Goal: Task Accomplishment & Management: Manage account settings

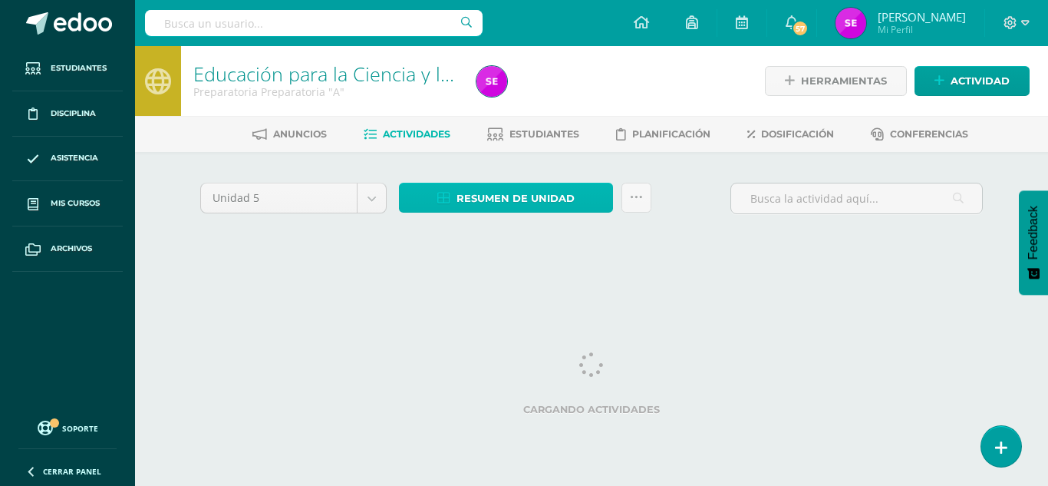
click at [513, 196] on span "Resumen de unidad" at bounding box center [516, 198] width 118 height 28
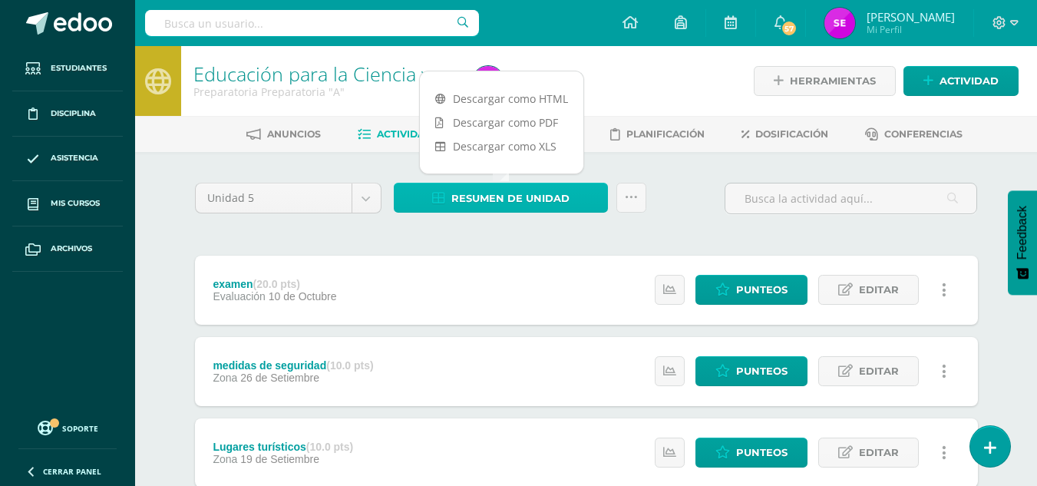
click at [513, 196] on span "Resumen de unidad" at bounding box center [510, 198] width 118 height 28
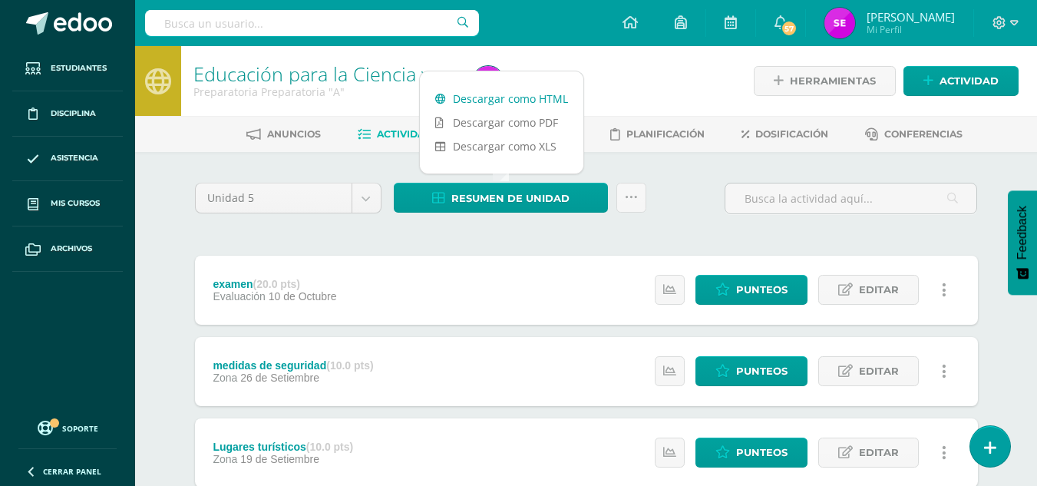
click at [517, 97] on link "Descargar como HTML" at bounding box center [501, 99] width 163 height 24
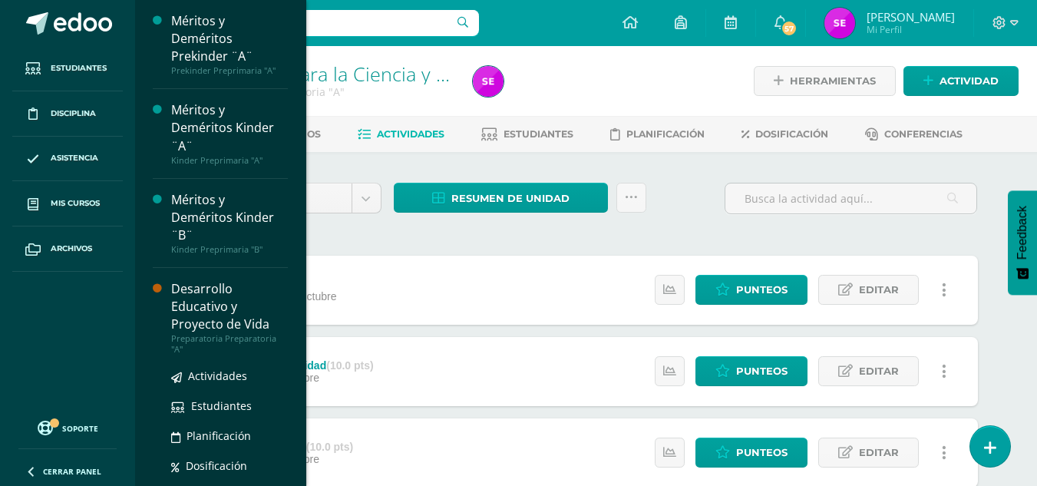
click at [197, 310] on div "Desarrollo Educativo y Proyecto de Vida" at bounding box center [229, 306] width 117 height 53
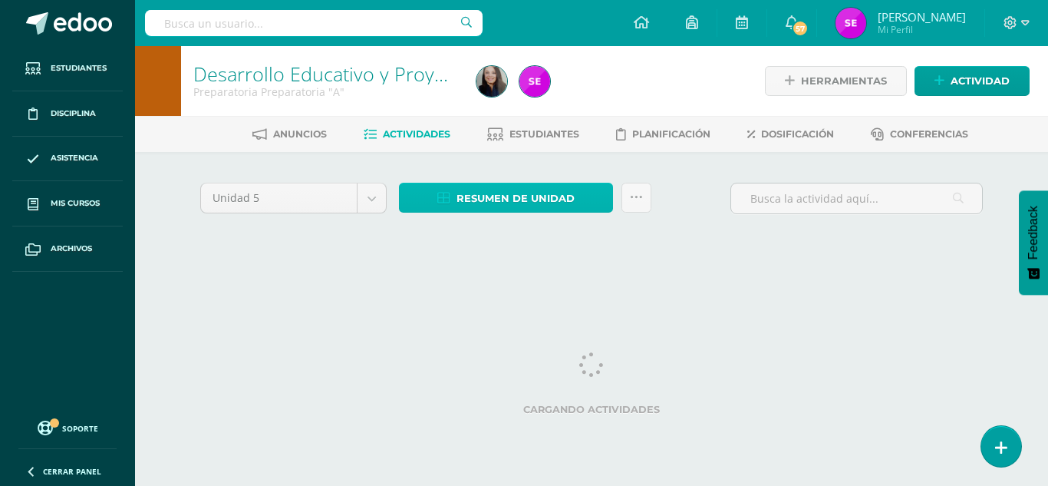
click at [456, 200] on link "Resumen de unidad" at bounding box center [506, 198] width 214 height 30
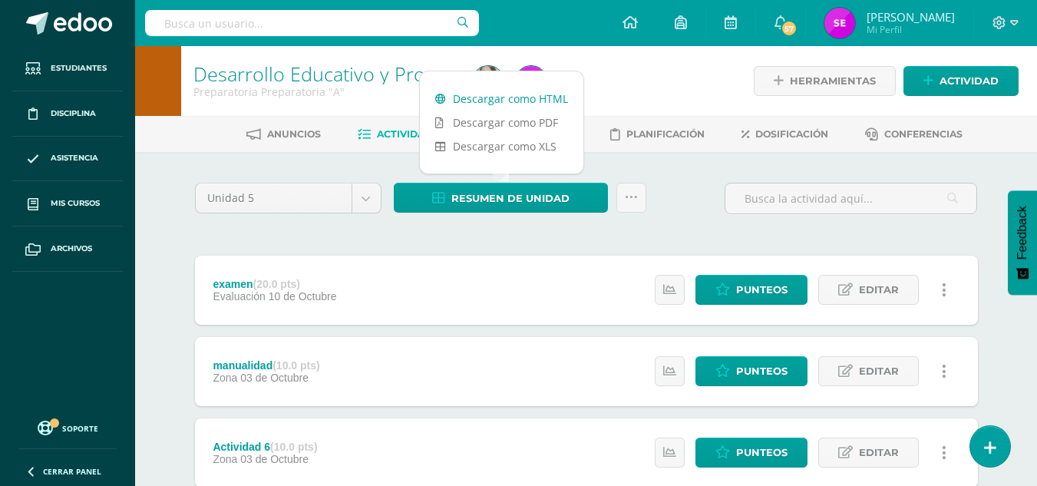
click at [475, 89] on link "Descargar como HTML" at bounding box center [501, 99] width 163 height 24
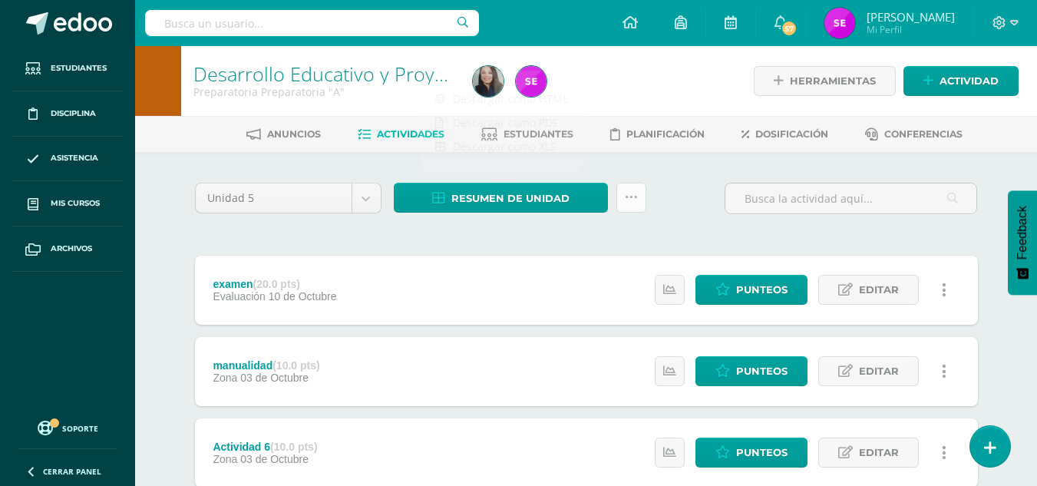
click at [625, 183] on link at bounding box center [631, 198] width 30 height 30
click at [540, 134] on span "Estudiantes" at bounding box center [538, 134] width 70 height 12
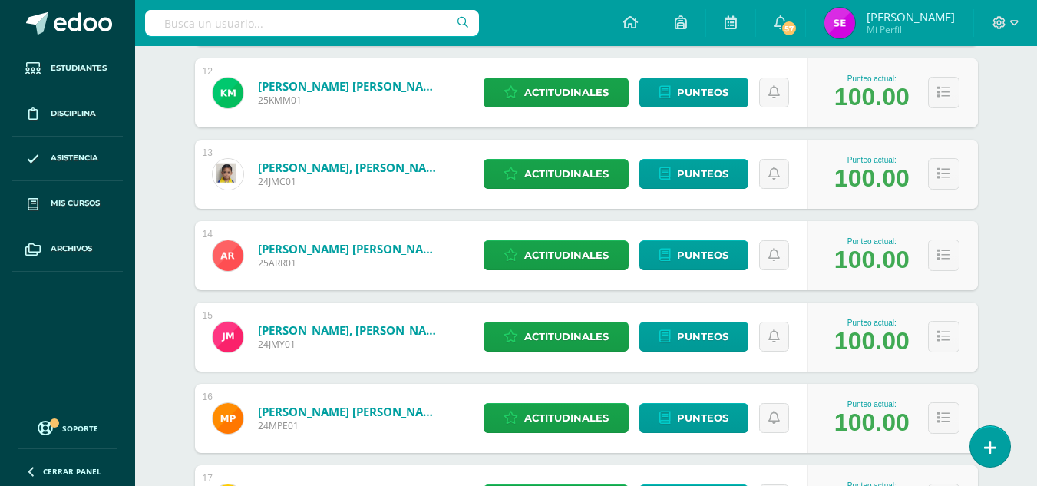
scroll to position [1560, 0]
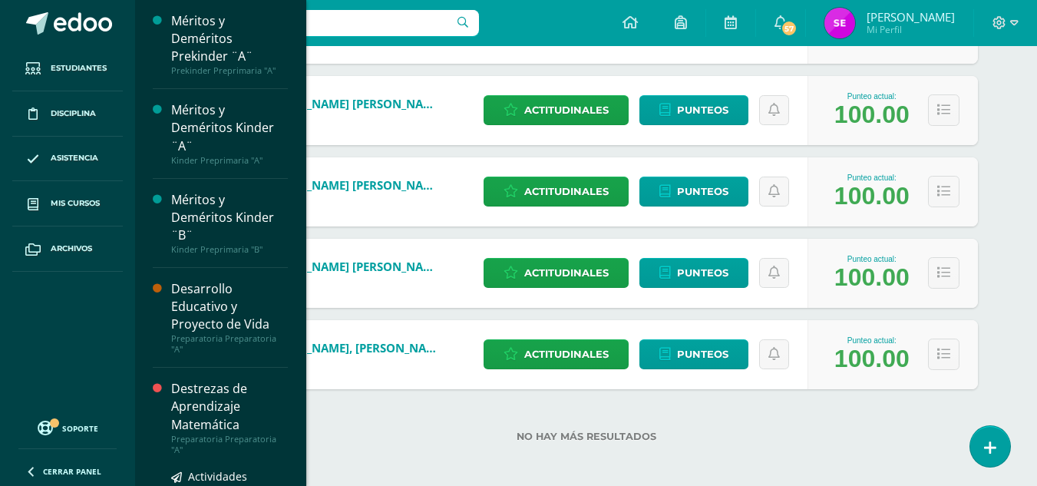
click at [219, 407] on div "Destrezas de Aprendizaje Matemática" at bounding box center [229, 406] width 117 height 53
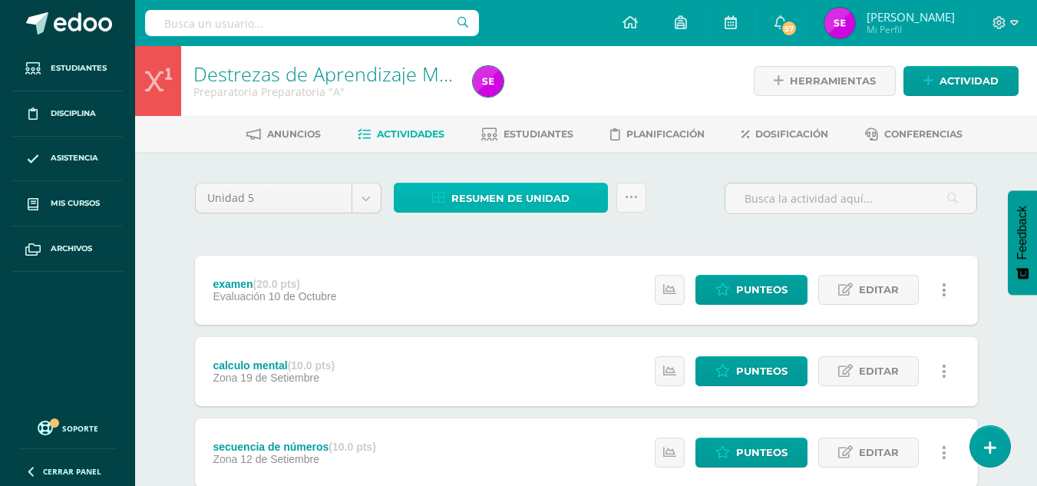
click at [531, 202] on span "Resumen de unidad" at bounding box center [510, 198] width 118 height 28
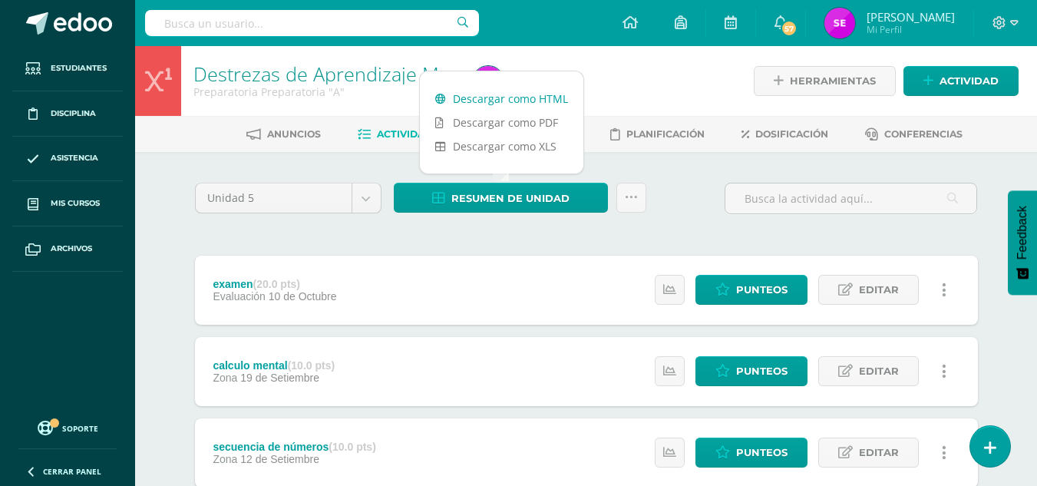
click at [523, 100] on link "Descargar como HTML" at bounding box center [501, 99] width 163 height 24
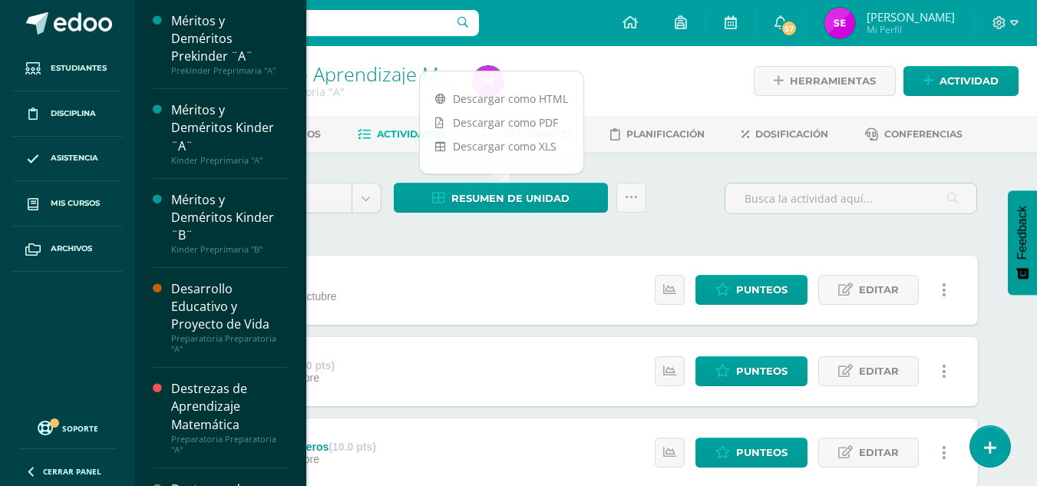
scroll to position [425, 0]
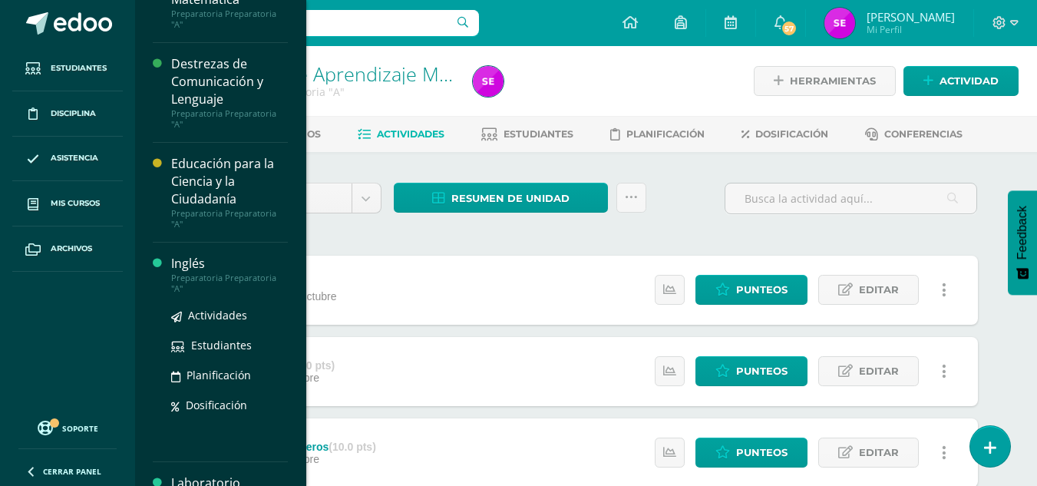
click at [193, 258] on div "Inglés" at bounding box center [229, 264] width 117 height 18
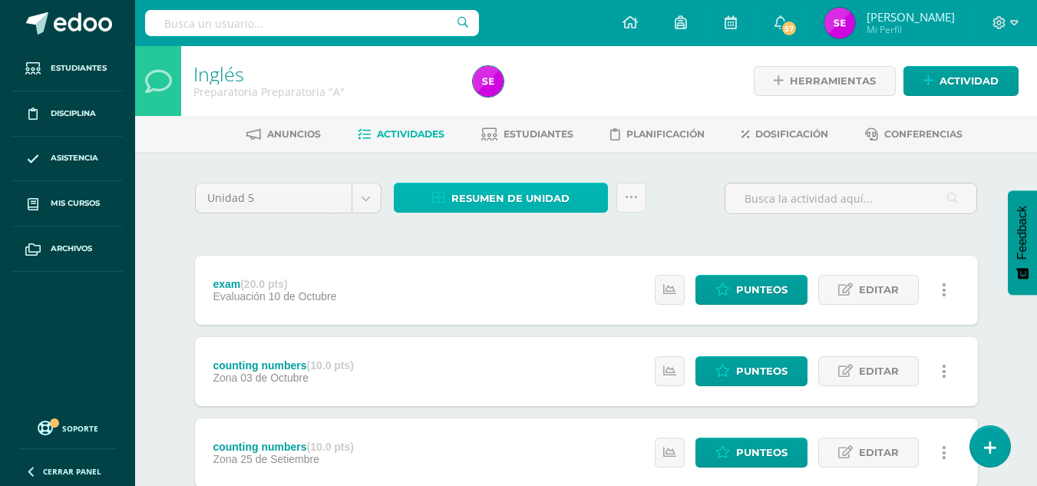
click at [505, 198] on span "Resumen de unidad" at bounding box center [510, 198] width 118 height 28
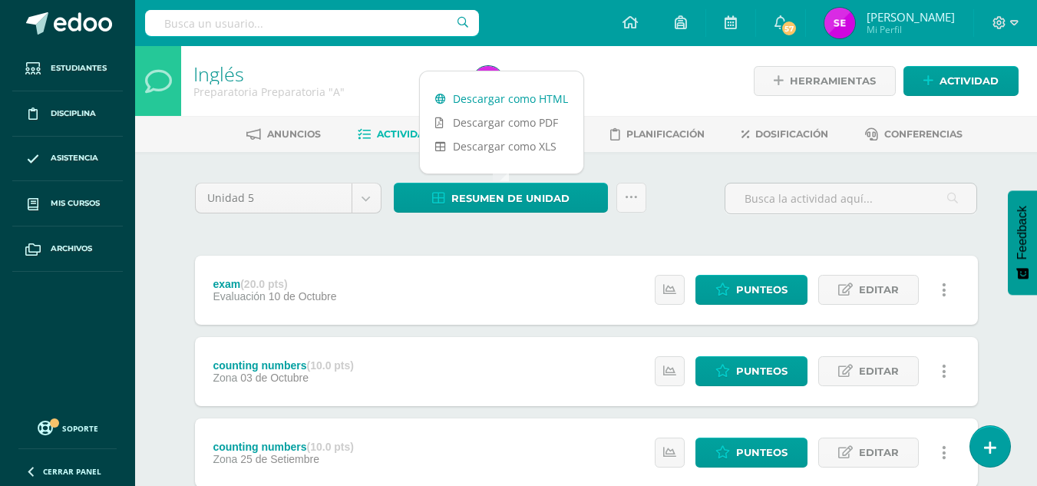
click at [512, 93] on link "Descargar como HTML" at bounding box center [501, 99] width 163 height 24
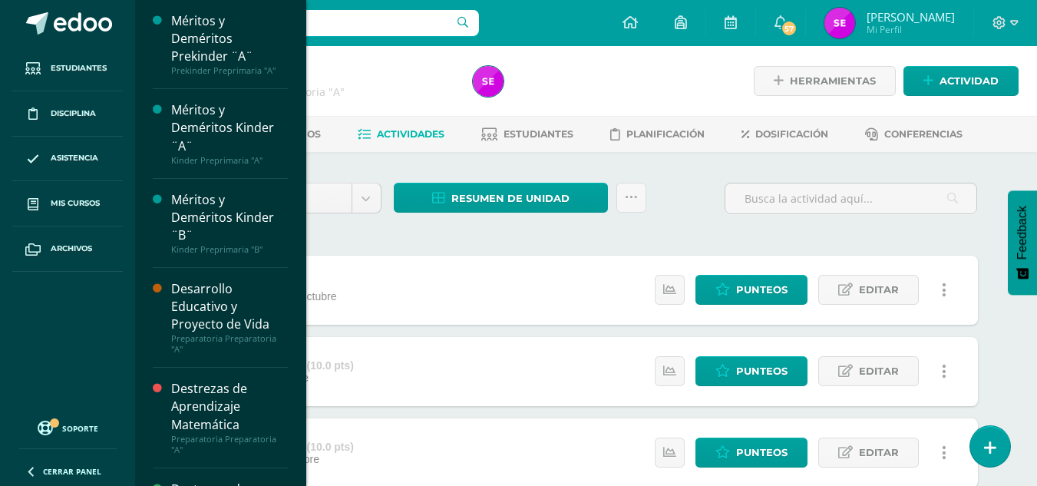
scroll to position [425, 0]
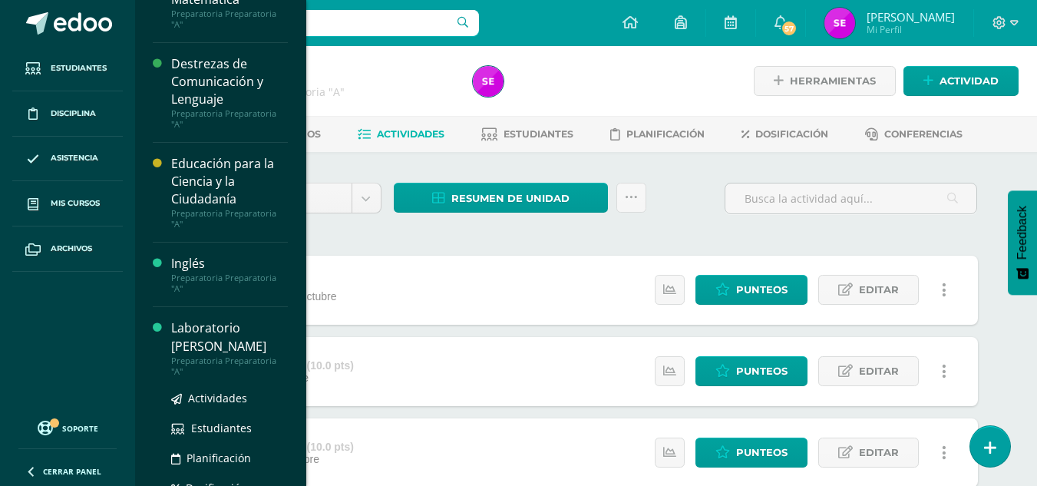
click at [179, 330] on div "Laboratorio [PERSON_NAME]" at bounding box center [229, 336] width 117 height 35
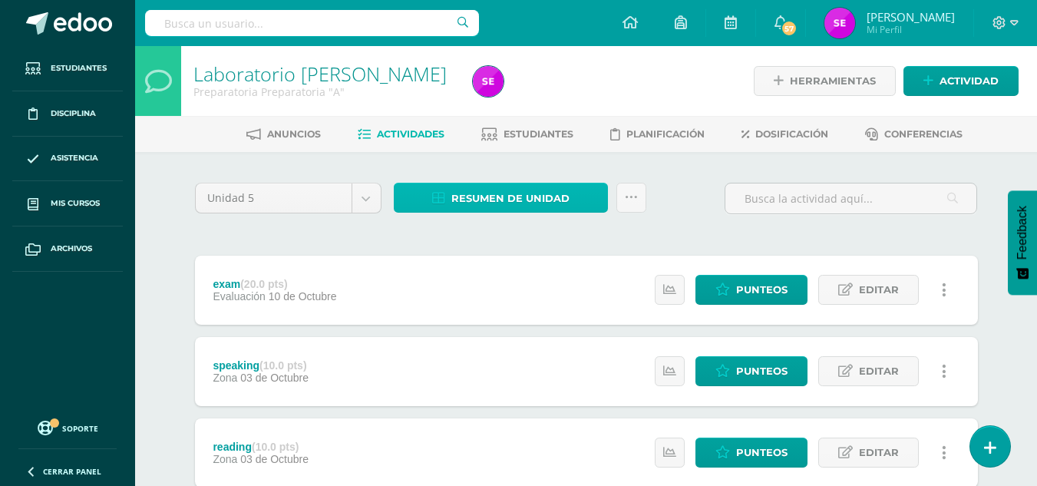
click at [450, 185] on link "Resumen de unidad" at bounding box center [501, 198] width 214 height 30
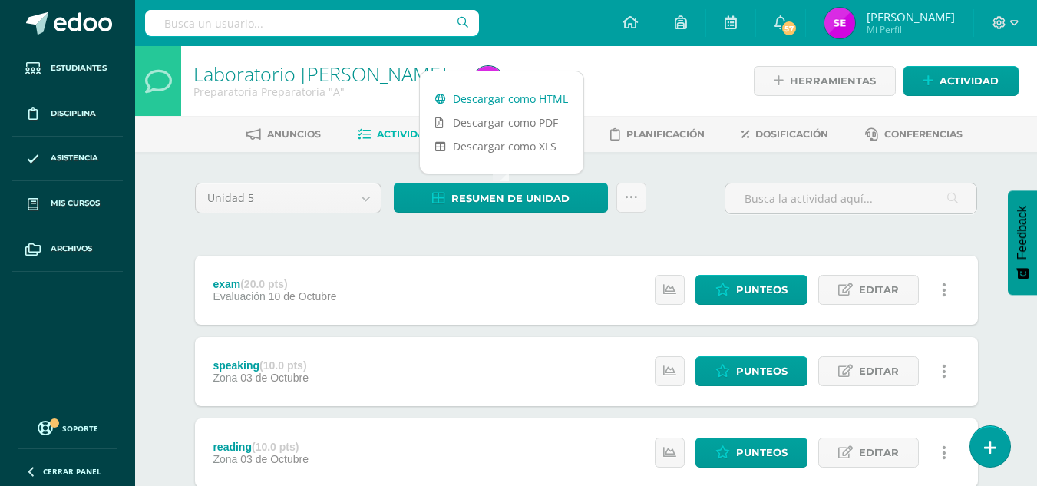
click at [457, 107] on link "Descargar como HTML" at bounding box center [501, 99] width 163 height 24
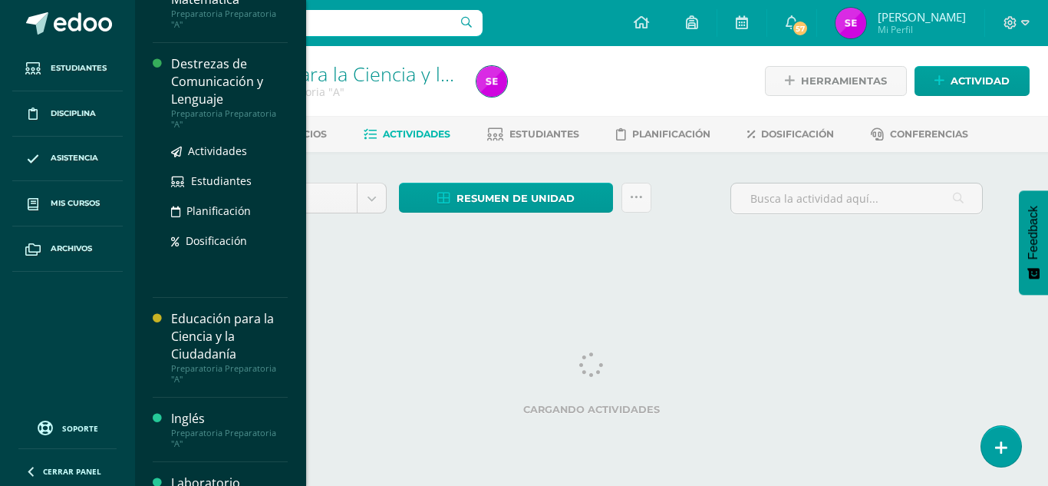
click at [215, 84] on div "Destrezas de Comunicación y Lenguaje" at bounding box center [229, 81] width 117 height 53
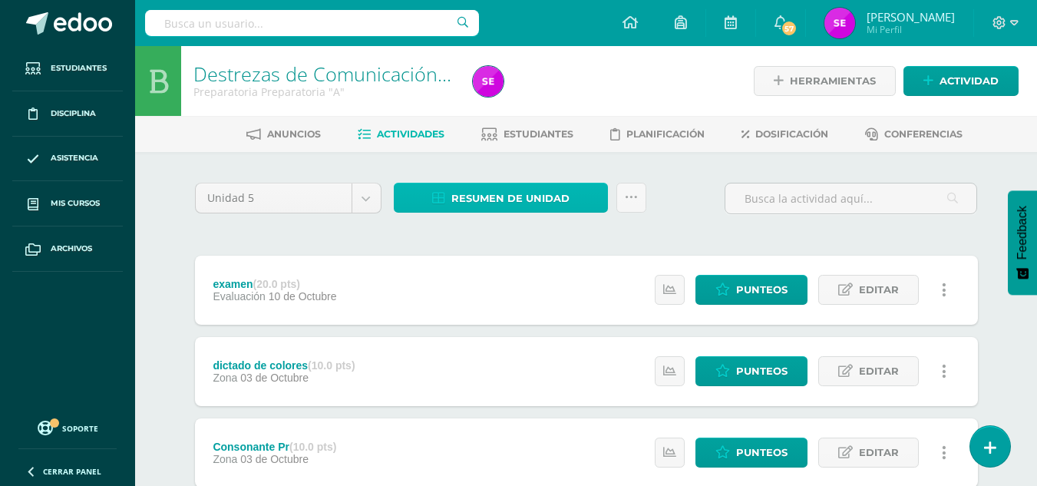
click at [480, 193] on span "Resumen de unidad" at bounding box center [510, 198] width 118 height 28
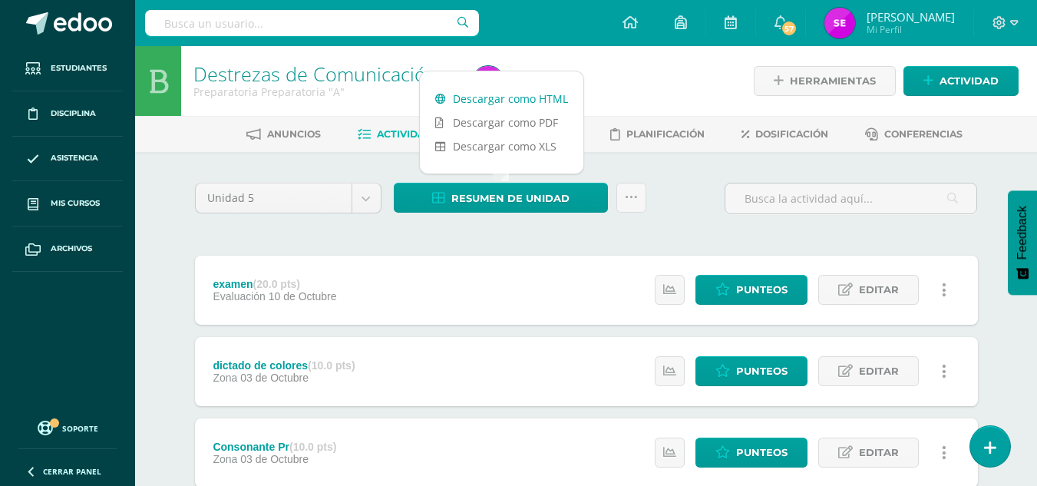
click at [504, 93] on link "Descargar como HTML" at bounding box center [501, 99] width 163 height 24
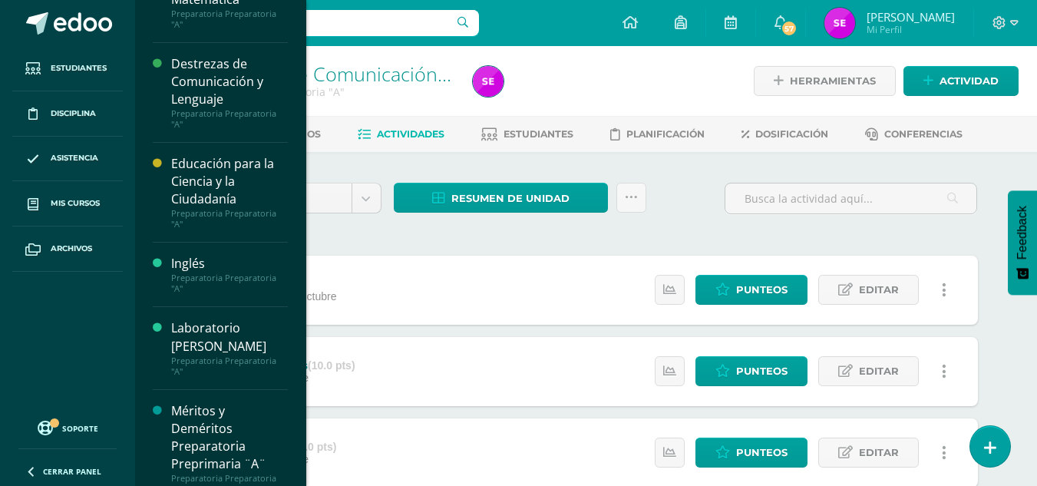
scroll to position [565, 0]
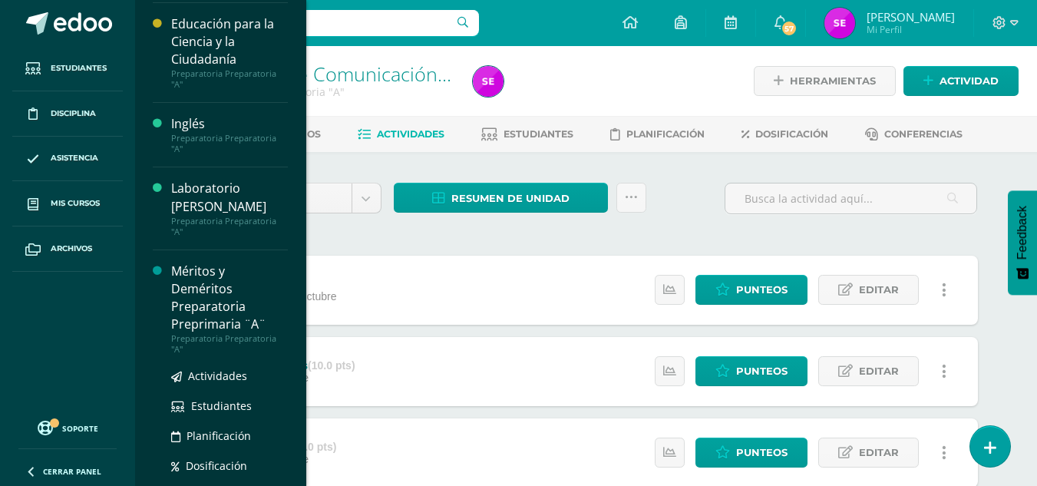
click at [220, 302] on div "Méritos y Deméritos Preparatoria Preprimaria ¨A¨" at bounding box center [229, 297] width 117 height 71
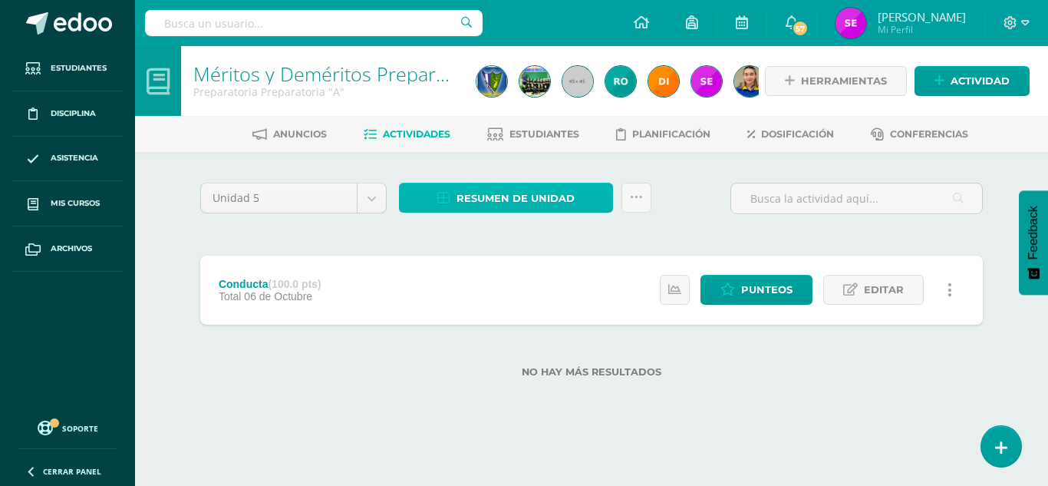
click at [449, 205] on link "Resumen de unidad" at bounding box center [506, 198] width 214 height 30
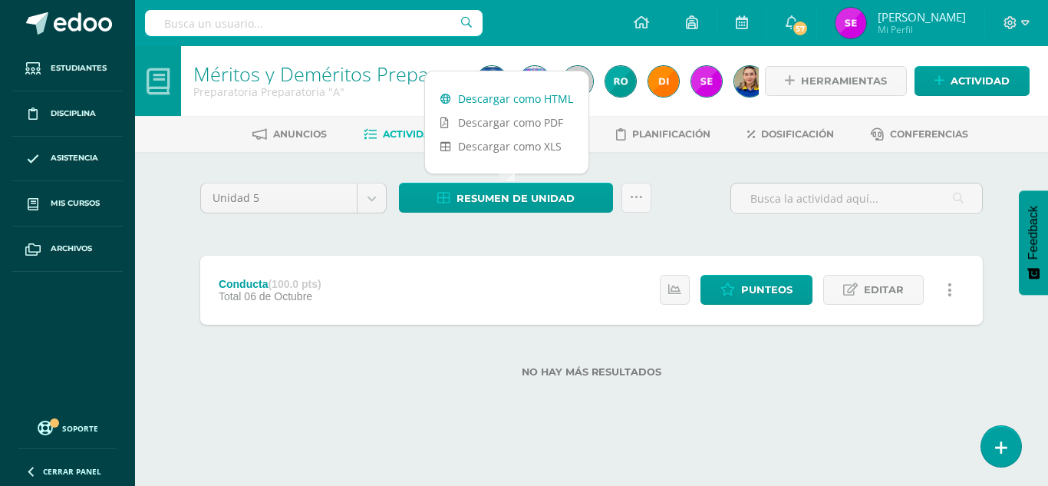
click at [502, 95] on link "Descargar como HTML" at bounding box center [506, 99] width 163 height 24
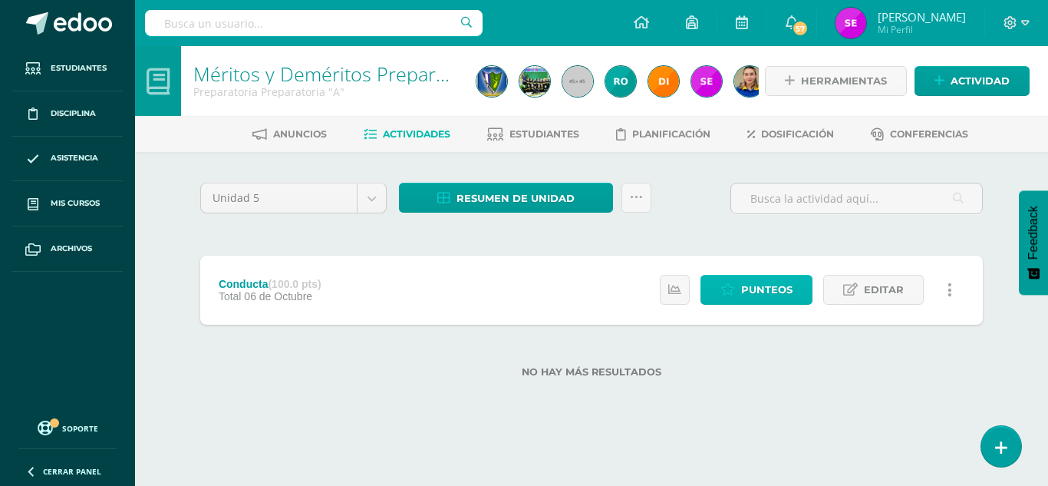
click at [779, 284] on span "Punteos" at bounding box center [766, 290] width 51 height 28
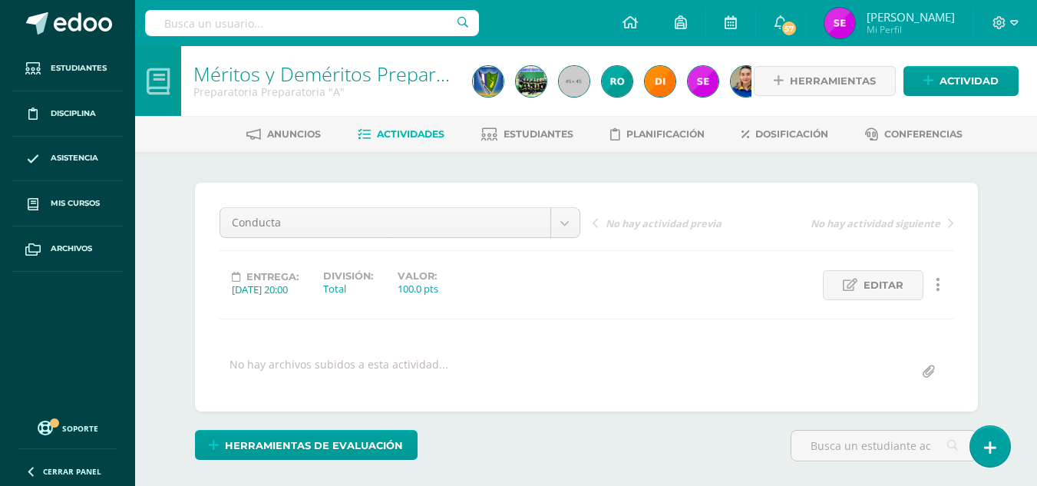
scroll to position [1, 0]
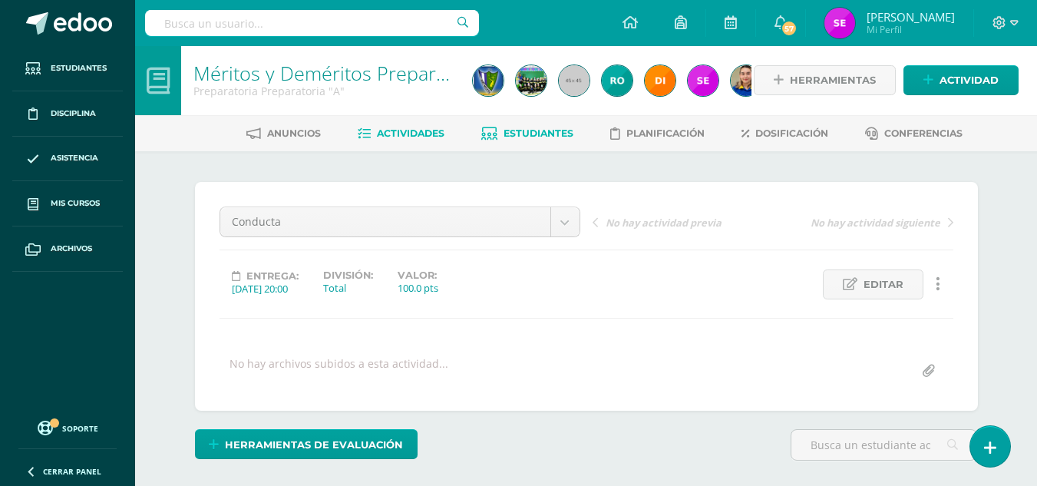
click at [549, 130] on span "Estudiantes" at bounding box center [538, 133] width 70 height 12
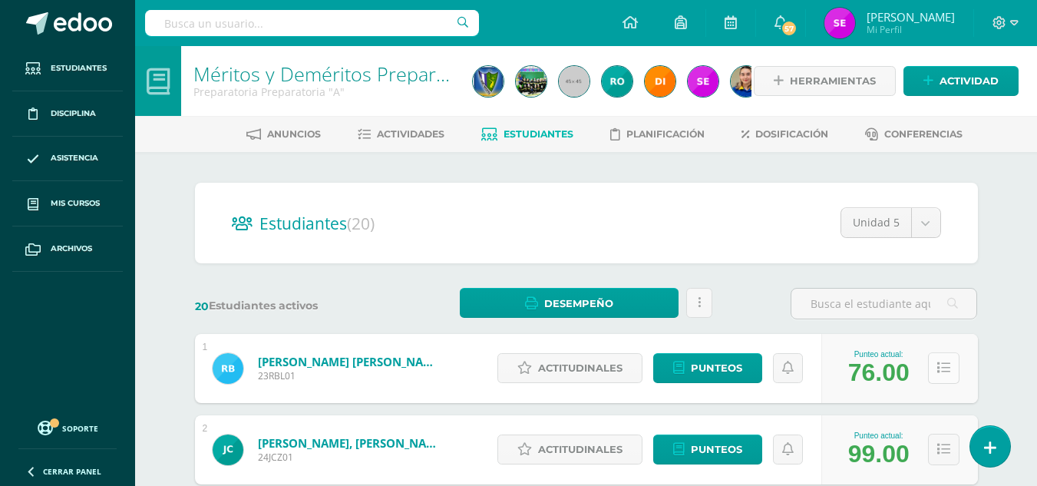
click at [946, 355] on button at bounding box center [943, 367] width 31 height 31
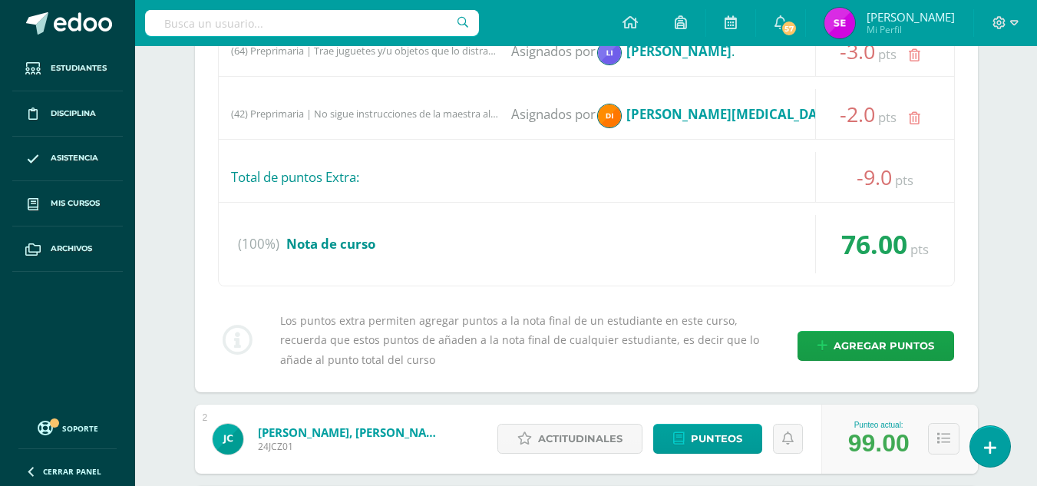
scroll to position [731, 0]
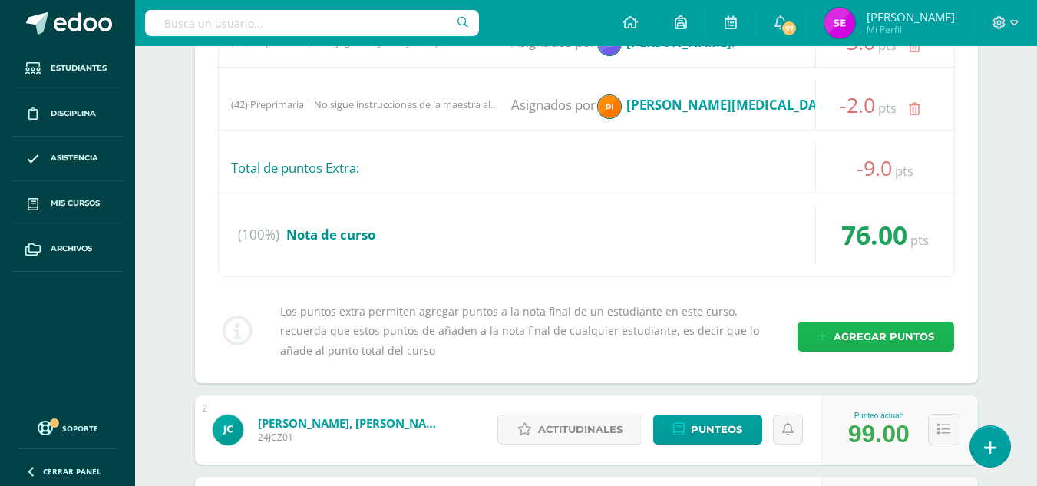
click at [867, 338] on span "Agregar puntos" at bounding box center [884, 336] width 101 height 28
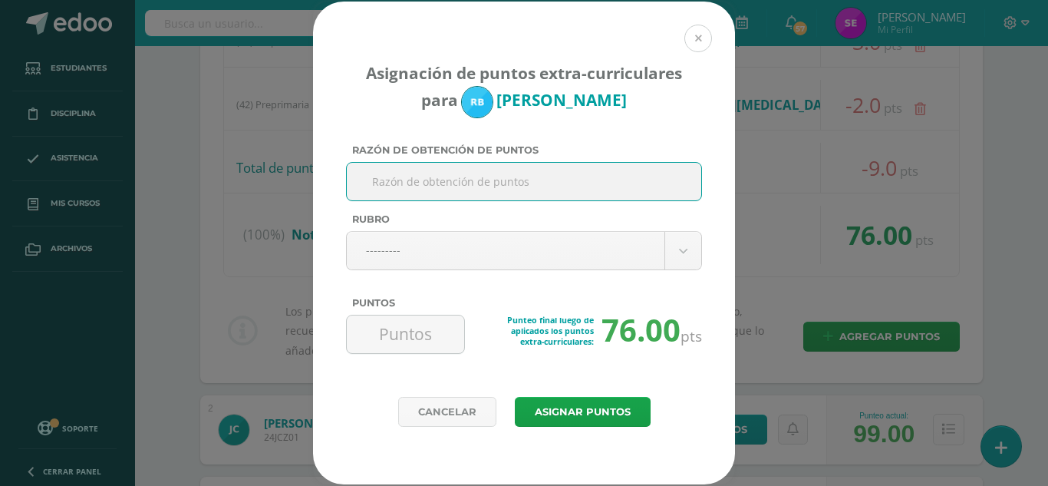
click at [702, 40] on button at bounding box center [699, 39] width 28 height 28
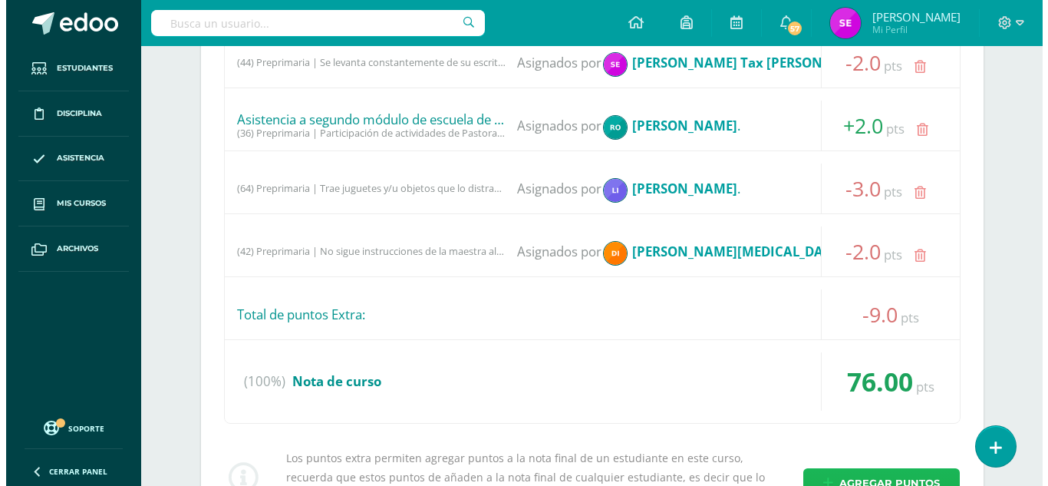
scroll to position [577, 0]
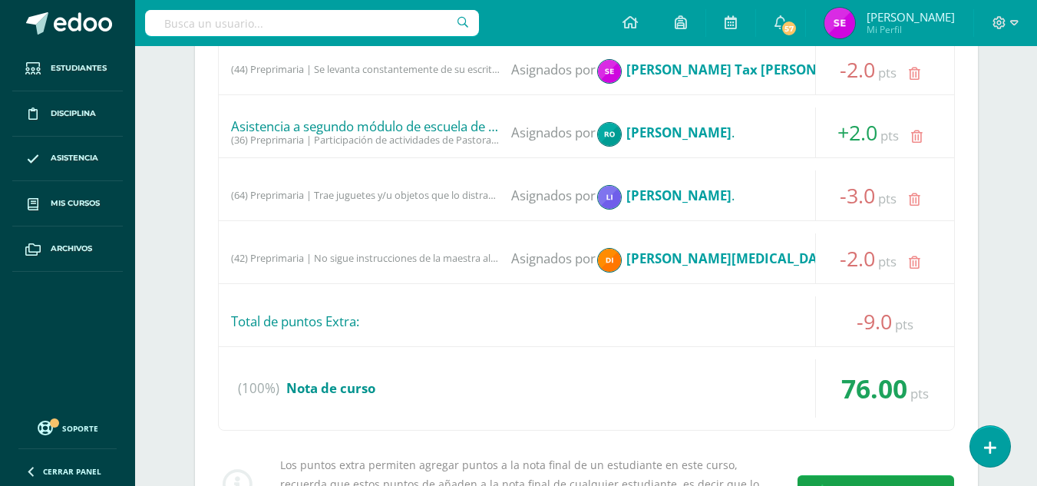
click at [891, 474] on div "Los puntos extra permiten agregar puntos a la nota final de un estudiante en es…" at bounding box center [586, 484] width 749 height 58
click at [890, 477] on span "Agregar puntos" at bounding box center [884, 490] width 101 height 28
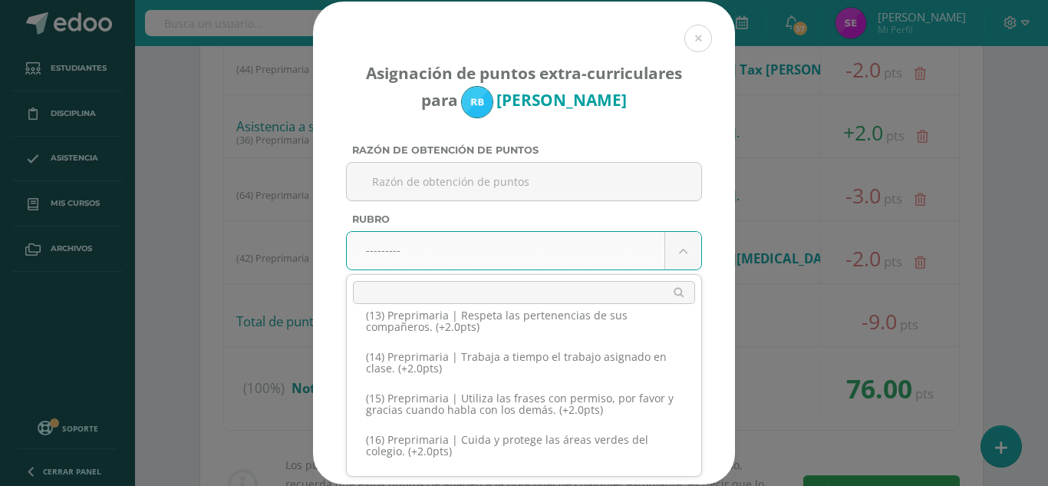
scroll to position [570, 0]
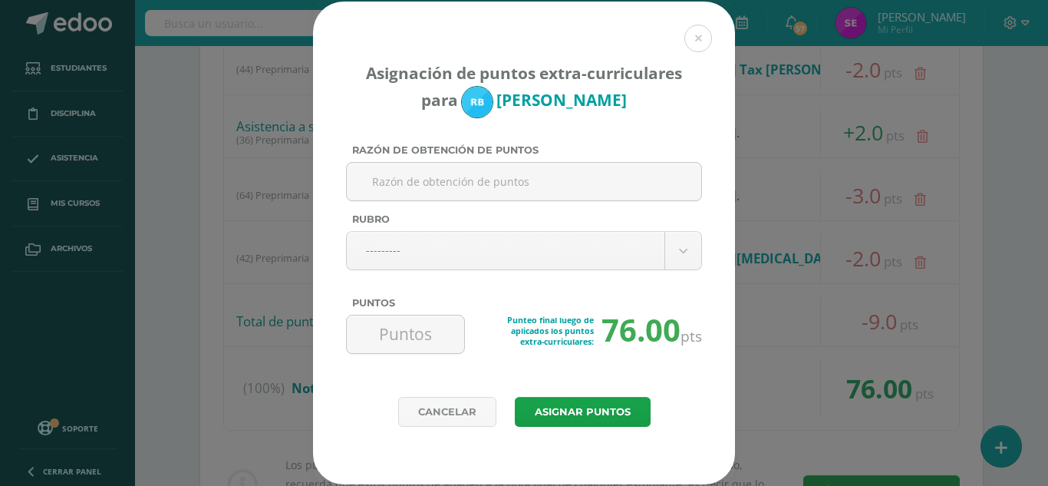
click at [693, 41] on button at bounding box center [699, 39] width 28 height 28
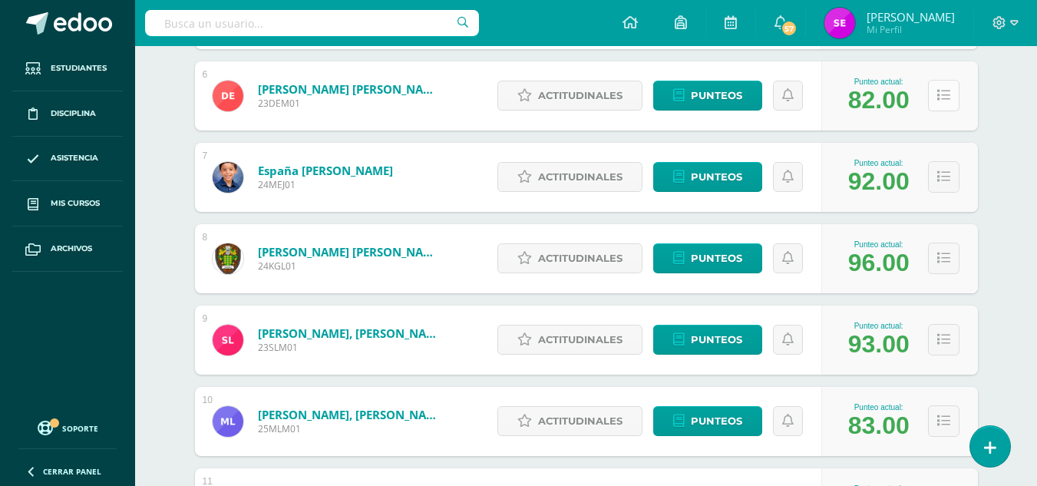
scroll to position [1384, 0]
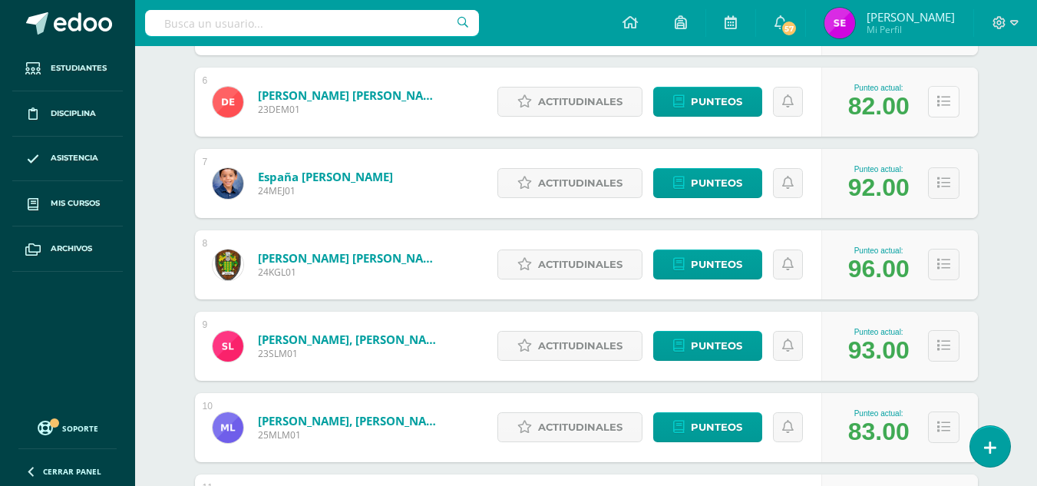
click at [941, 105] on icon at bounding box center [943, 101] width 13 height 13
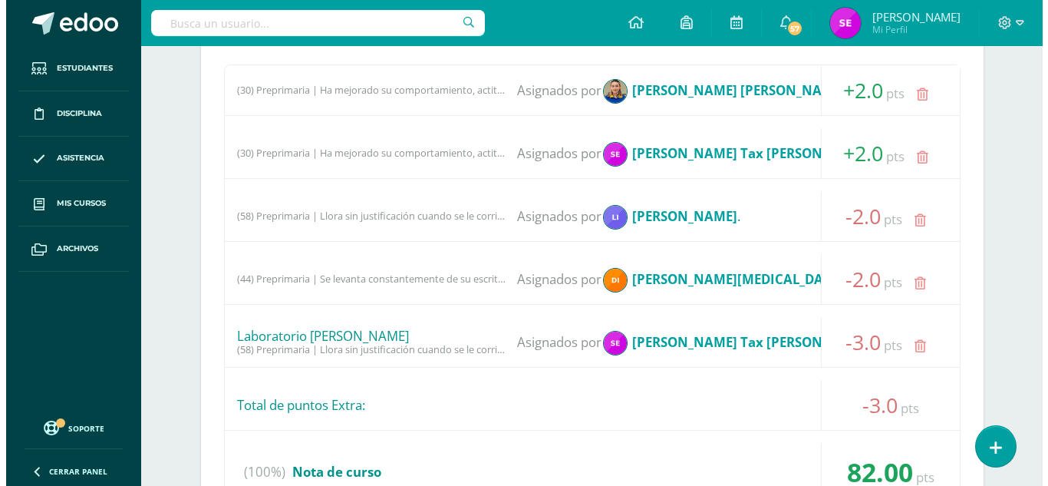
scroll to position [1605, 0]
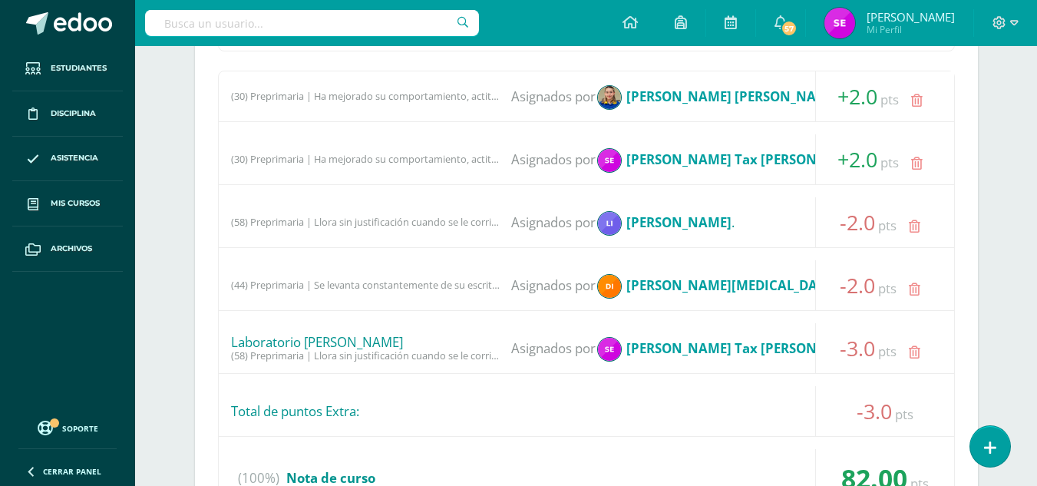
click at [919, 156] on link at bounding box center [917, 164] width 30 height 30
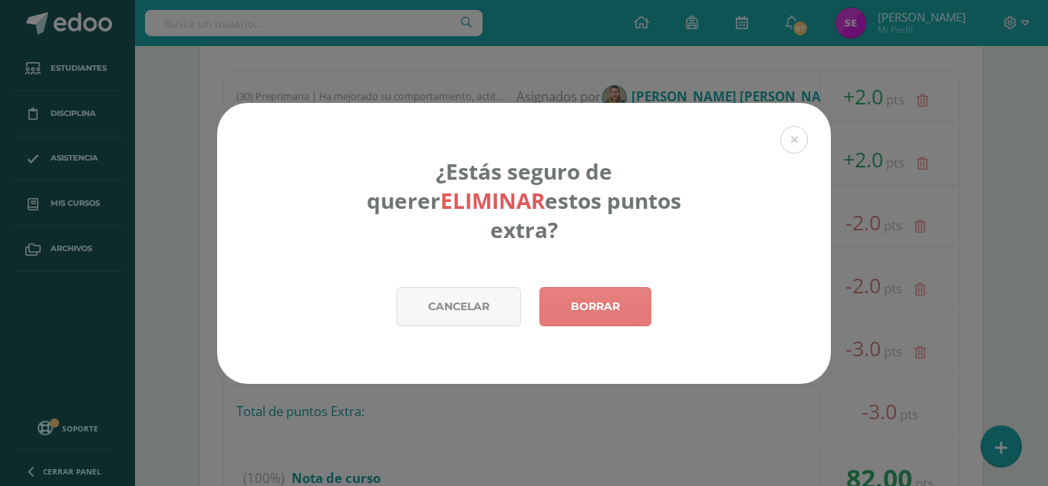
click at [617, 297] on link "Borrar" at bounding box center [596, 306] width 112 height 39
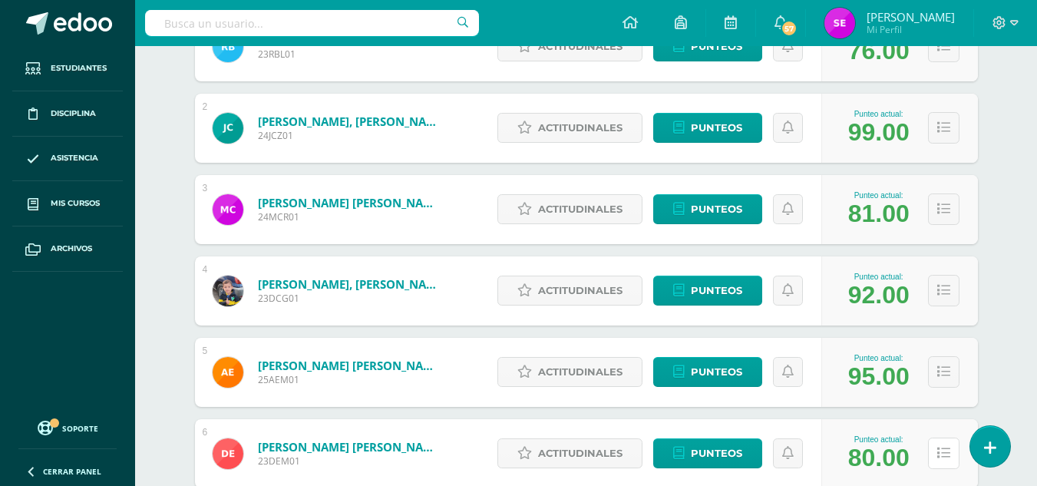
scroll to position [536, 0]
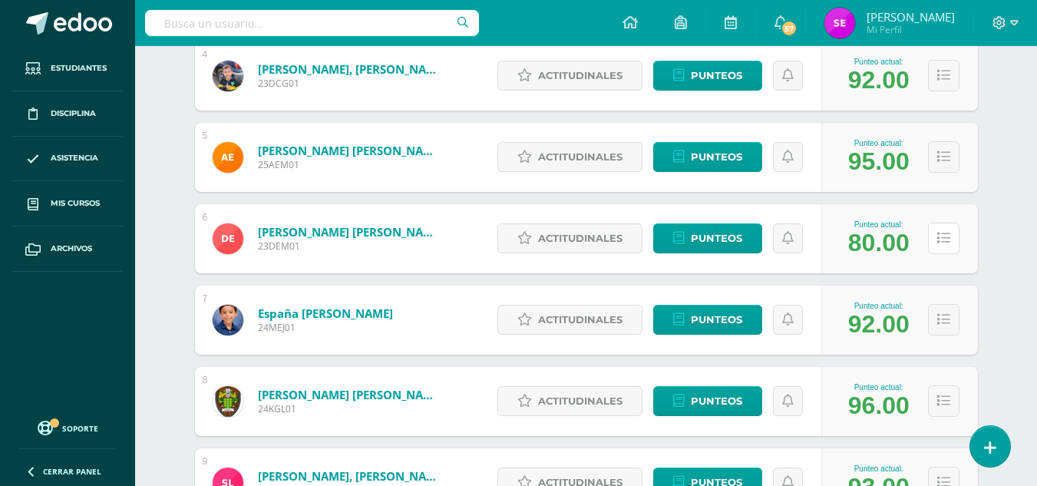
click at [949, 245] on button at bounding box center [943, 238] width 31 height 31
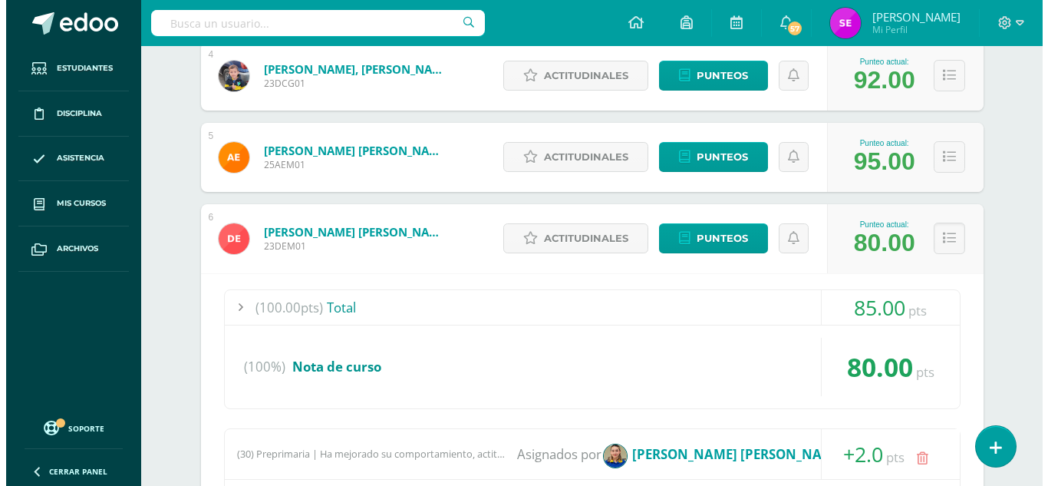
scroll to position [961, 0]
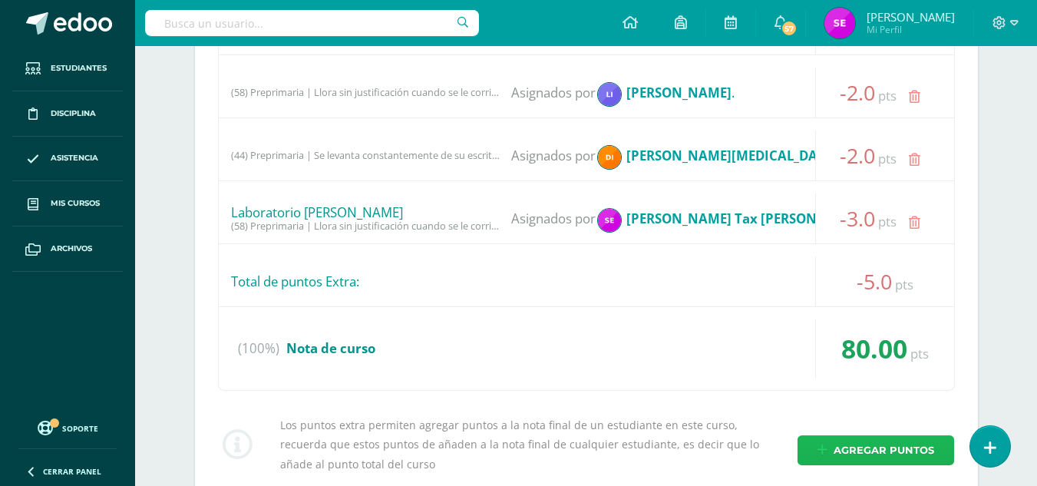
click at [848, 451] on span "Agregar puntos" at bounding box center [884, 450] width 101 height 28
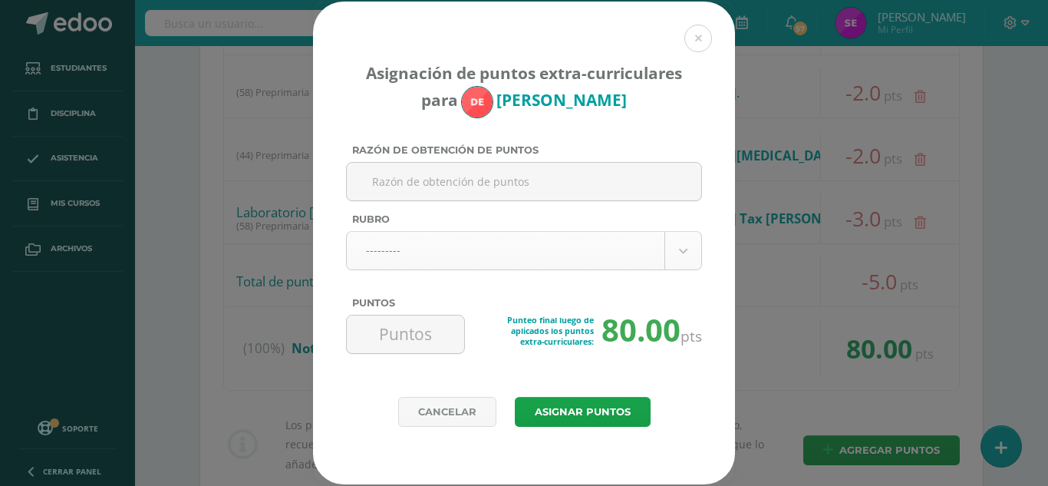
click at [681, 243] on body "Asignación de puntos extra-curriculares para Diego Escobedo Razón de obtención …" at bounding box center [524, 388] width 1048 height 2699
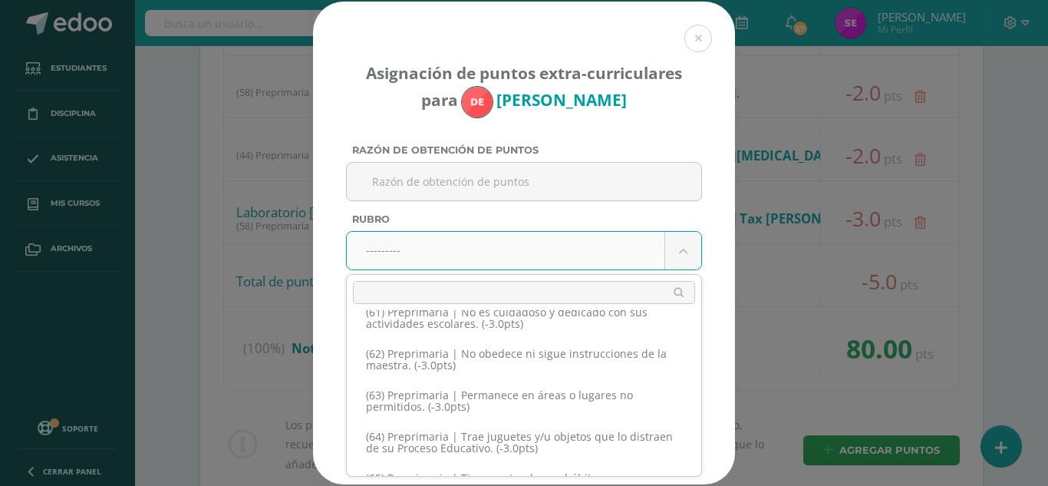
scroll to position [2397, 0]
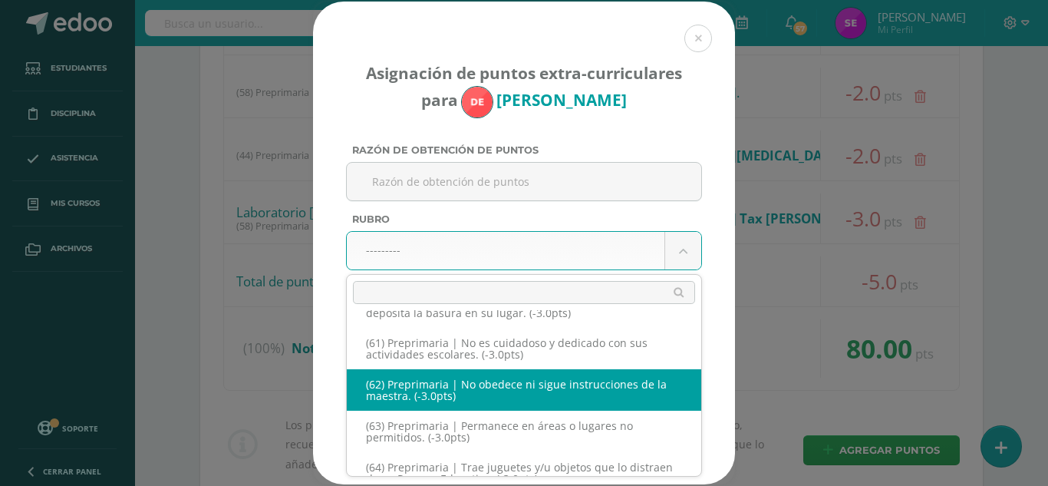
select select "65"
type input "-3"
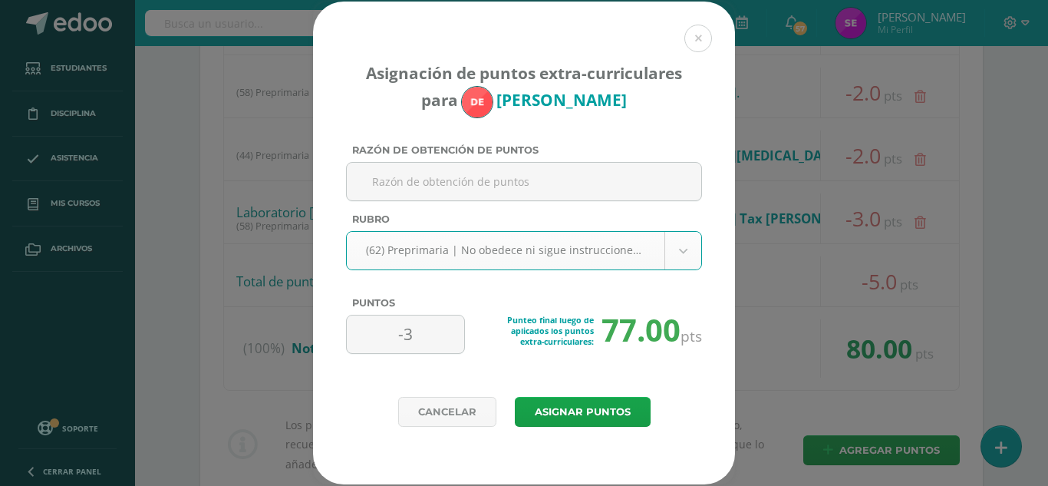
click at [683, 253] on body "Asignación de puntos extra-curriculares para Diego Escobedo Razón de obtención …" at bounding box center [524, 388] width 1048 height 2699
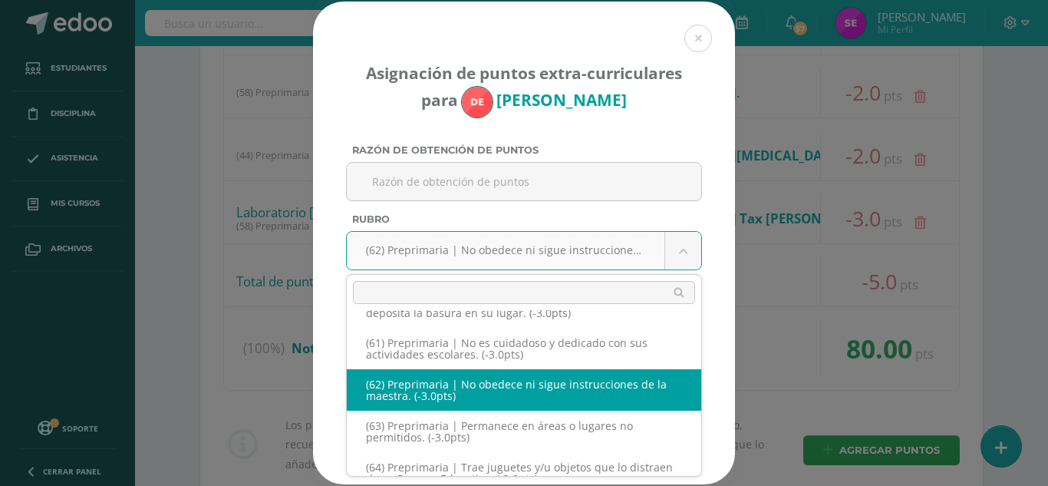
scroll to position [2332, 0]
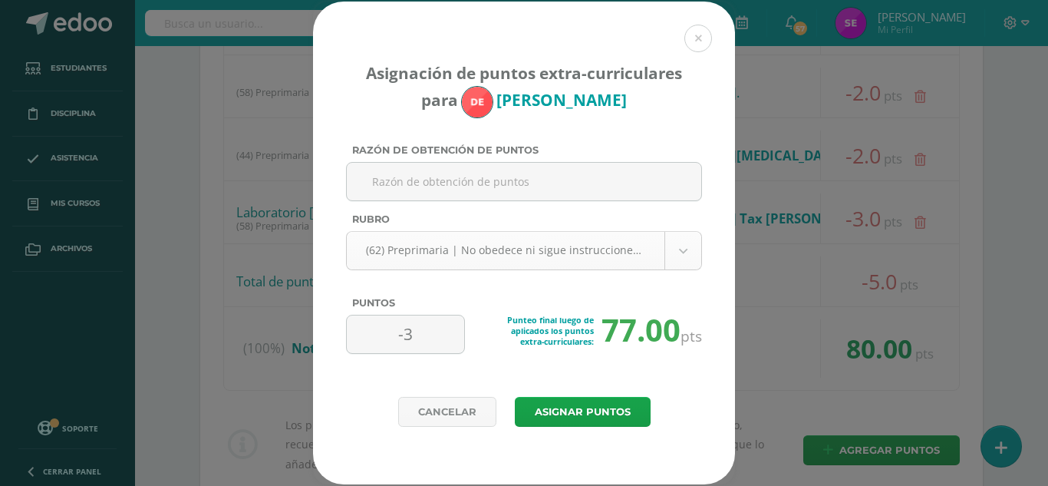
click at [652, 253] on body "Asignación de puntos extra-curriculares para Diego Escobedo Razón de obtención …" at bounding box center [524, 388] width 1048 height 2699
click at [413, 326] on input "-3" at bounding box center [405, 334] width 105 height 38
type input "-2"
click at [576, 419] on button "Asignar puntos" at bounding box center [583, 412] width 136 height 30
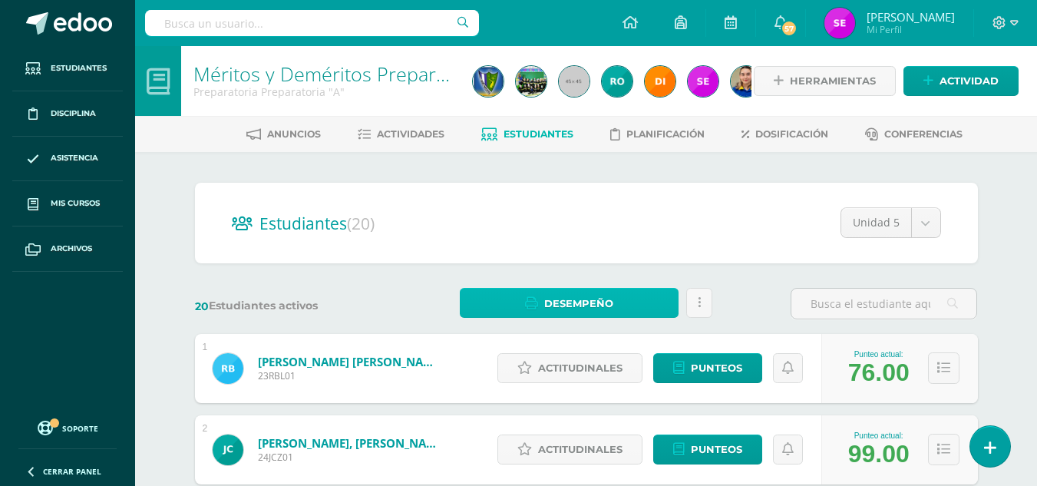
click at [603, 307] on span "Desempeño" at bounding box center [578, 303] width 69 height 28
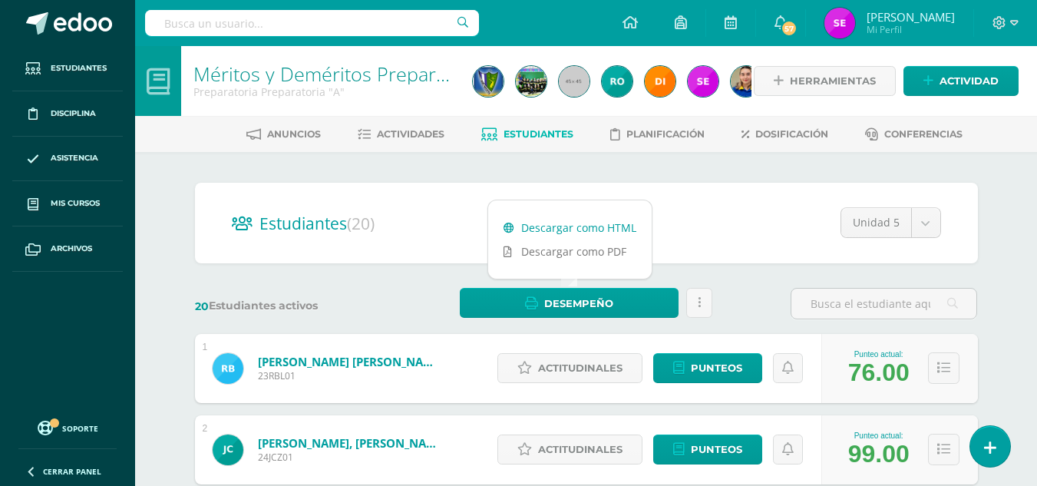
click at [609, 224] on link "Descargar como HTML" at bounding box center [569, 228] width 163 height 24
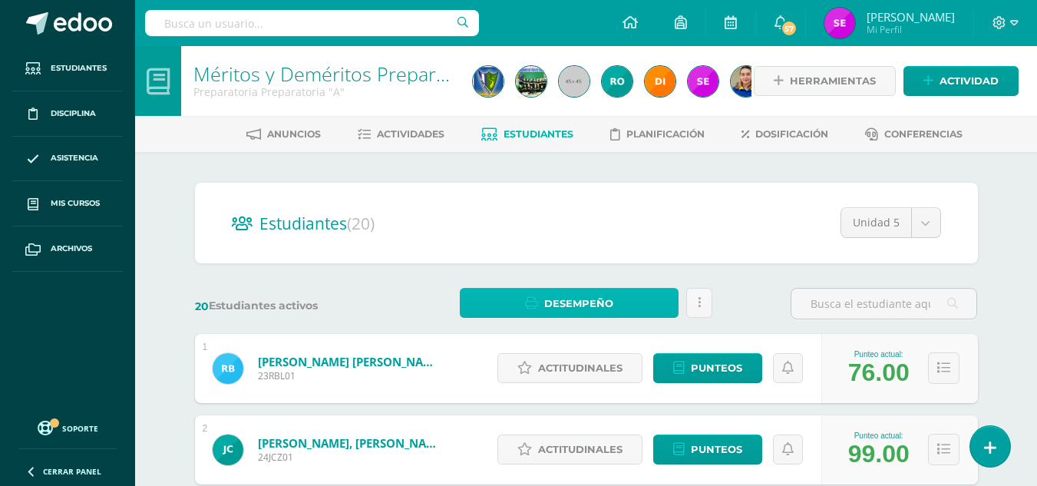
click at [556, 300] on span "Desempeño" at bounding box center [578, 303] width 69 height 28
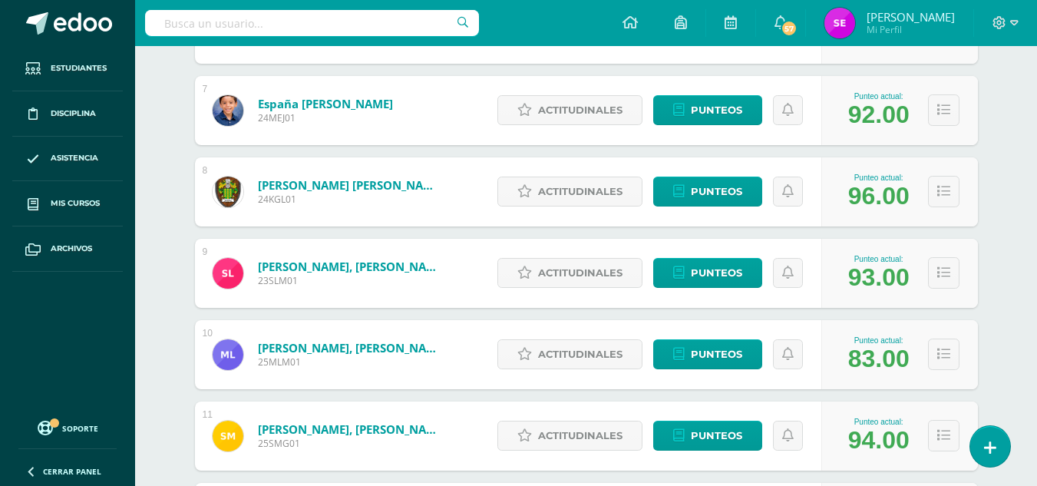
scroll to position [1170, 0]
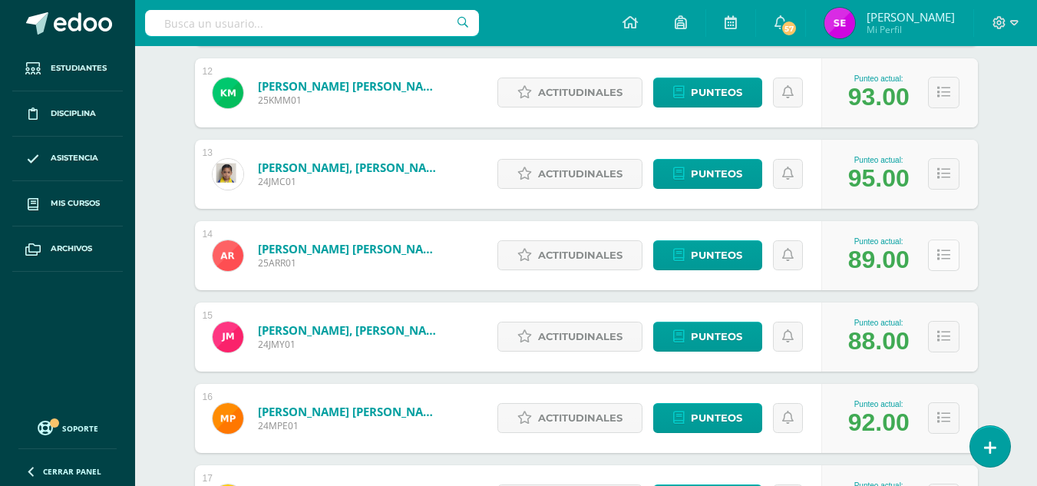
click at [935, 251] on button at bounding box center [943, 254] width 31 height 31
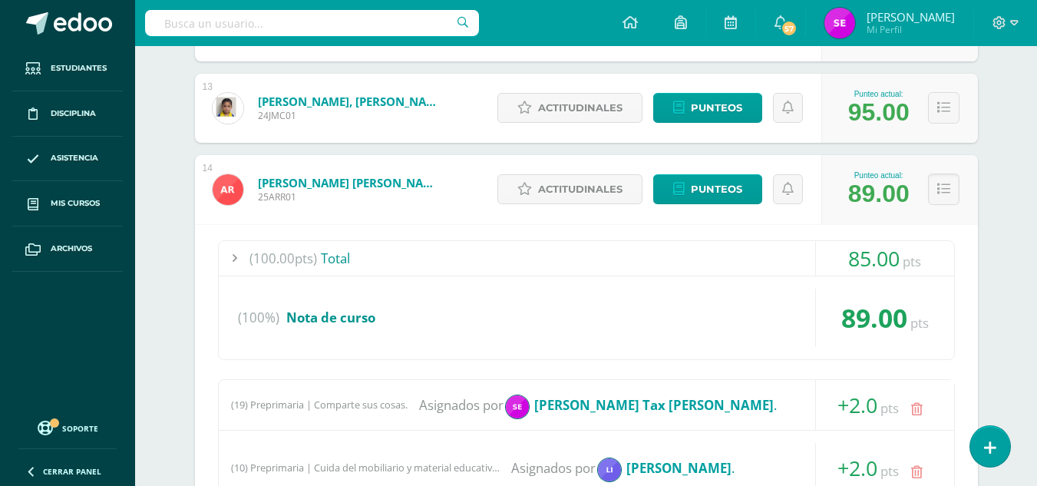
scroll to position [1186, 0]
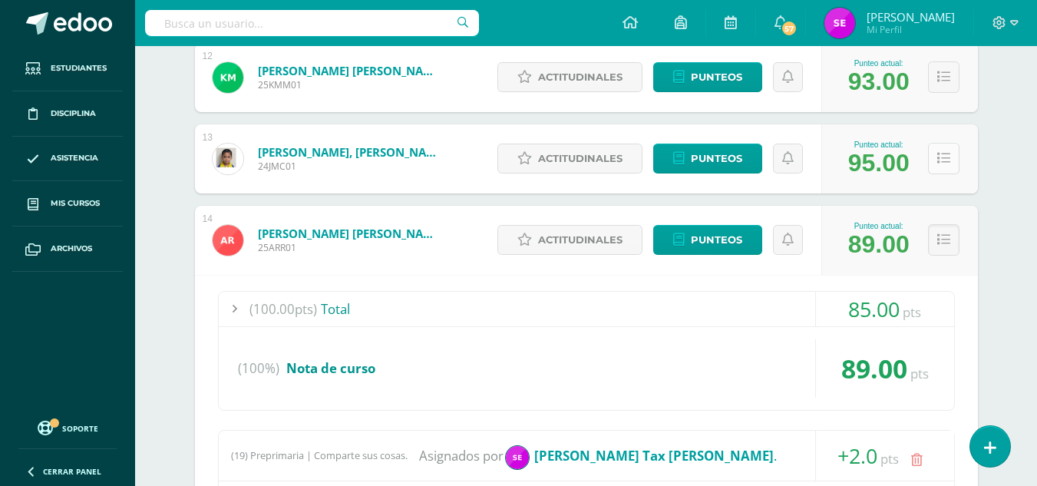
click at [936, 165] on button at bounding box center [943, 158] width 31 height 31
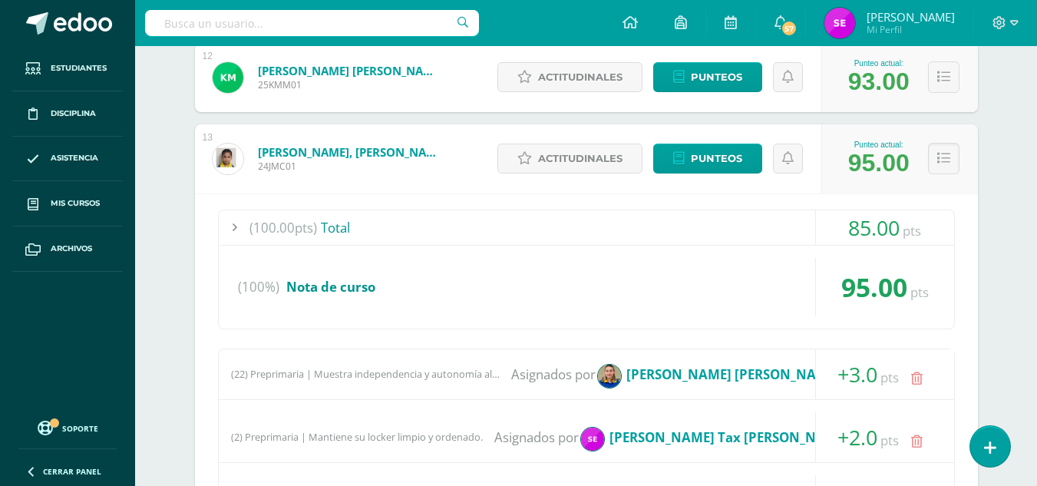
click at [1036, 478] on div "Méritos y Deméritos Preparatoria Preprimaria ¨A¨ Preparatoria Preparatoria "A" …" at bounding box center [586, 447] width 902 height 3174
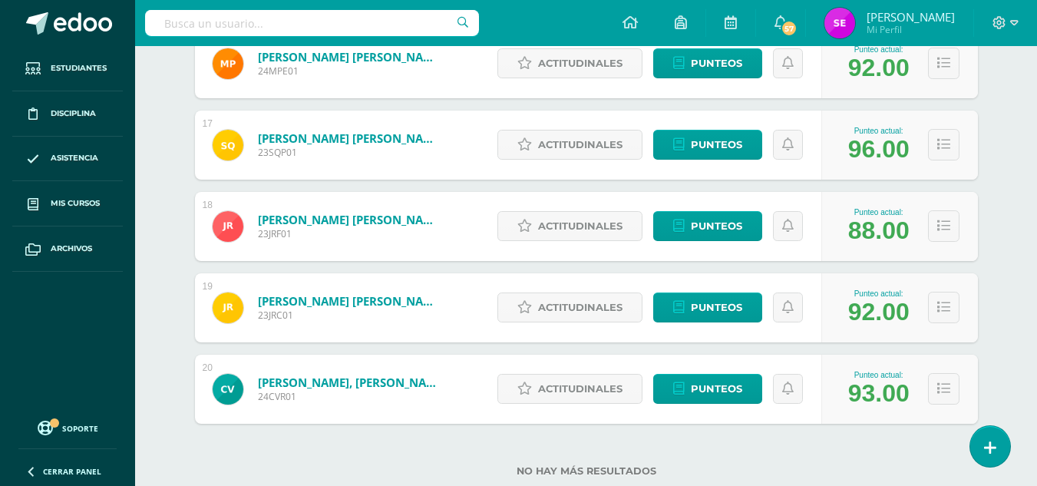
scroll to position [2700, 0]
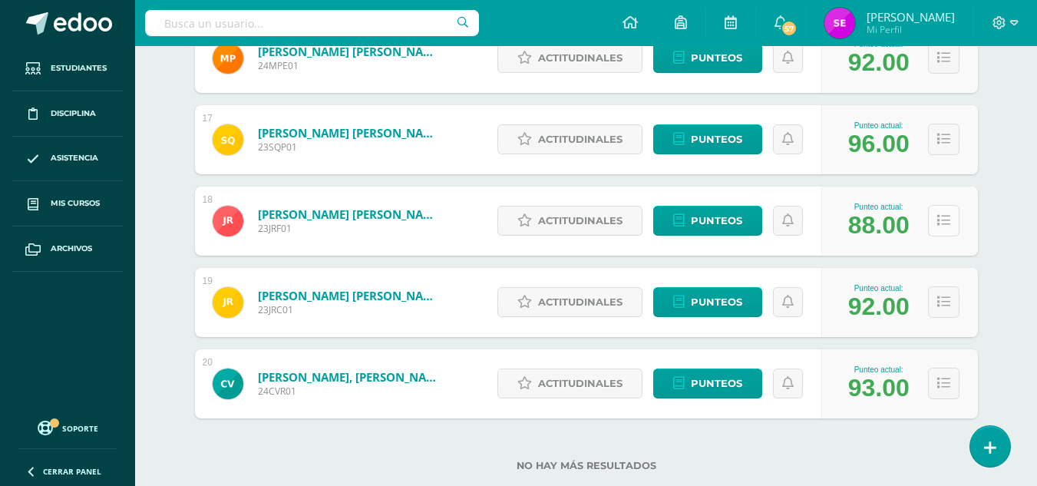
click at [933, 223] on button at bounding box center [943, 220] width 31 height 31
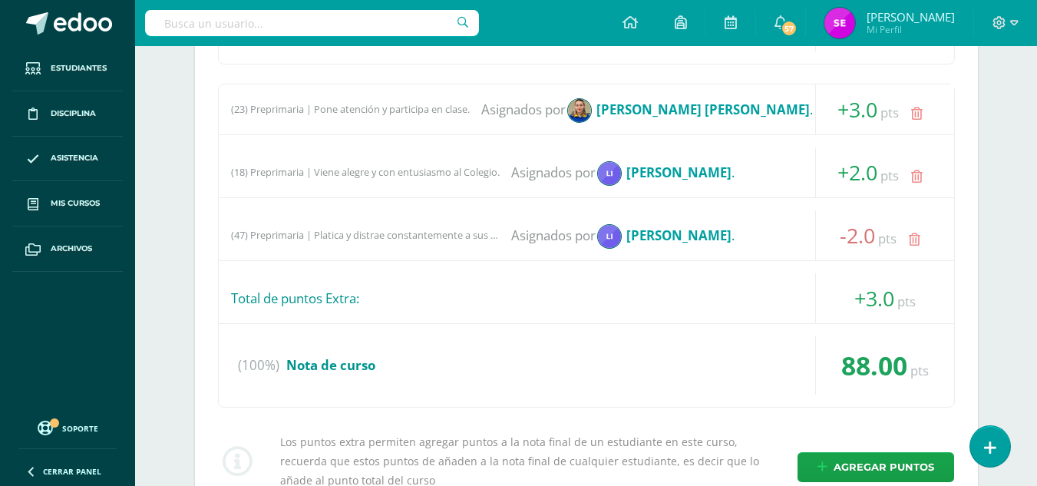
scroll to position [3058, 0]
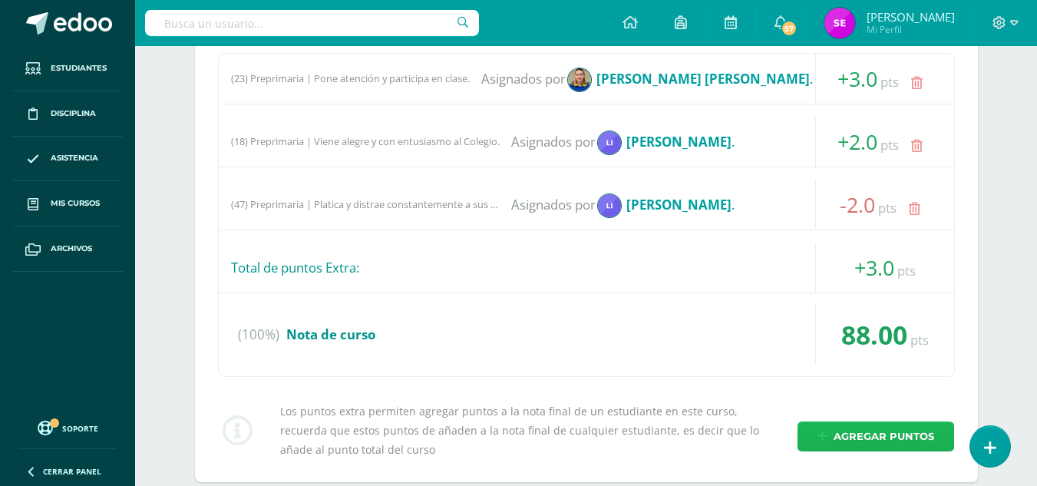
click at [874, 434] on span "Agregar puntos" at bounding box center [884, 436] width 101 height 28
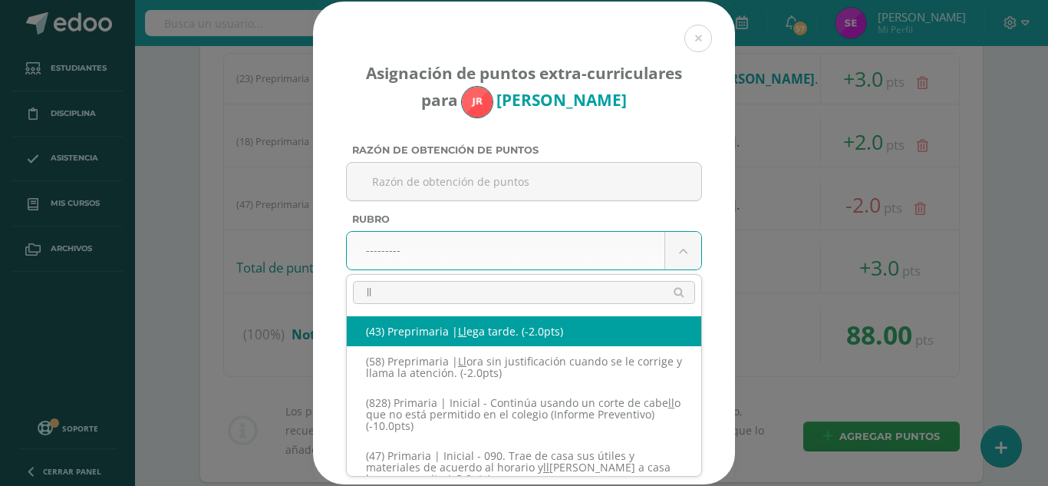
type input "ll"
select select "46"
type input "-2"
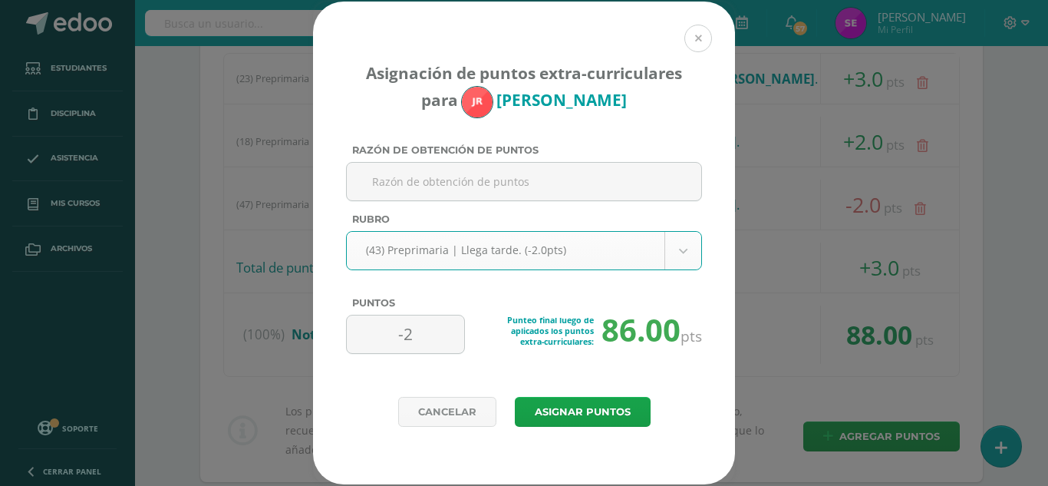
click at [700, 31] on button at bounding box center [699, 39] width 28 height 28
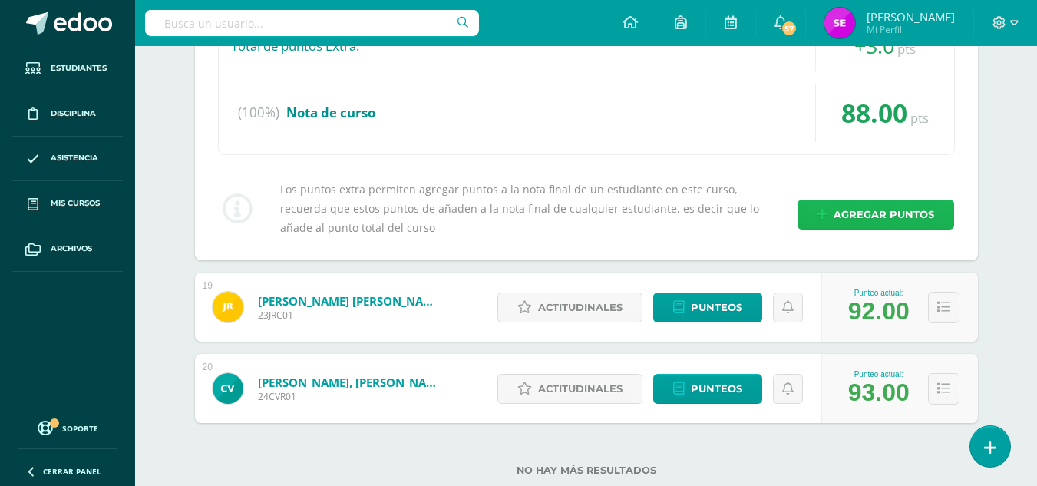
scroll to position [3319, 0]
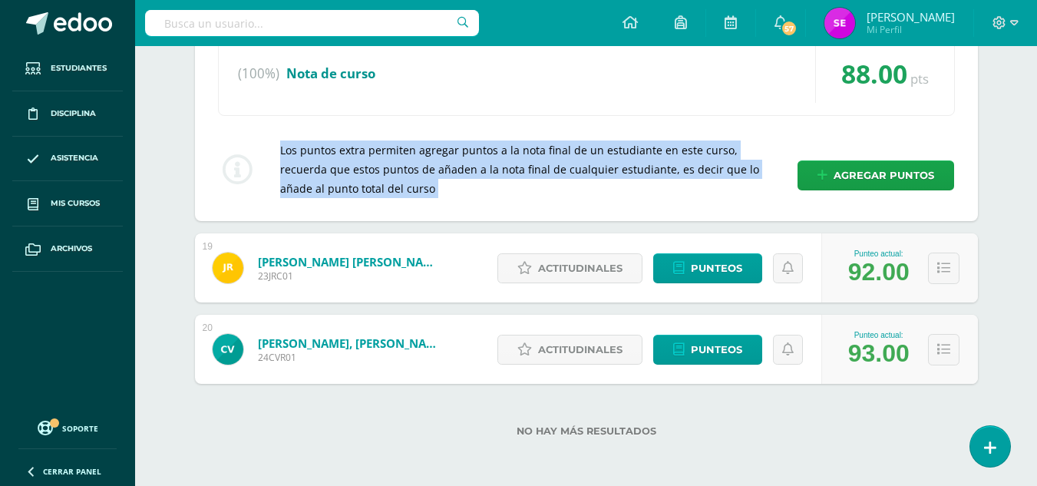
drag, startPoint x: 1036, startPoint y: 116, endPoint x: 1047, endPoint y: 49, distance: 67.6
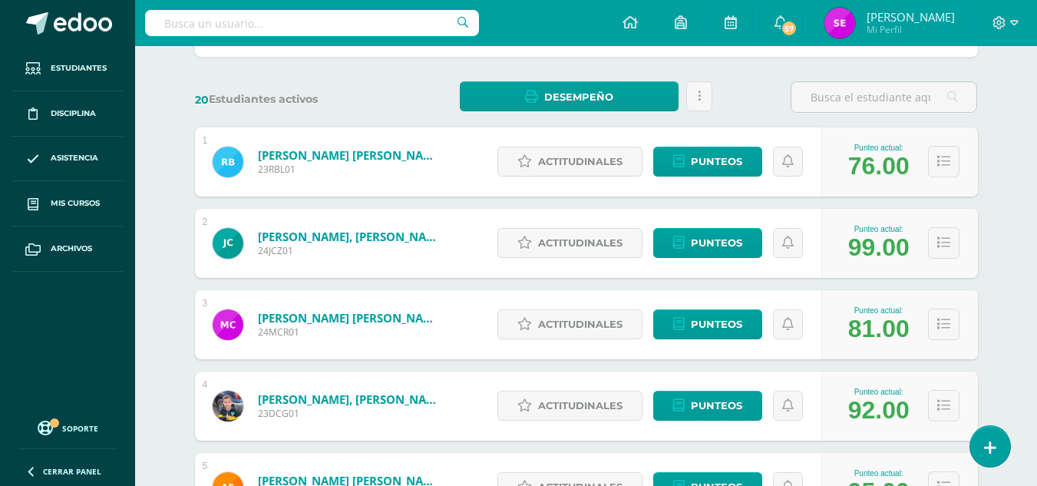
scroll to position [0, 0]
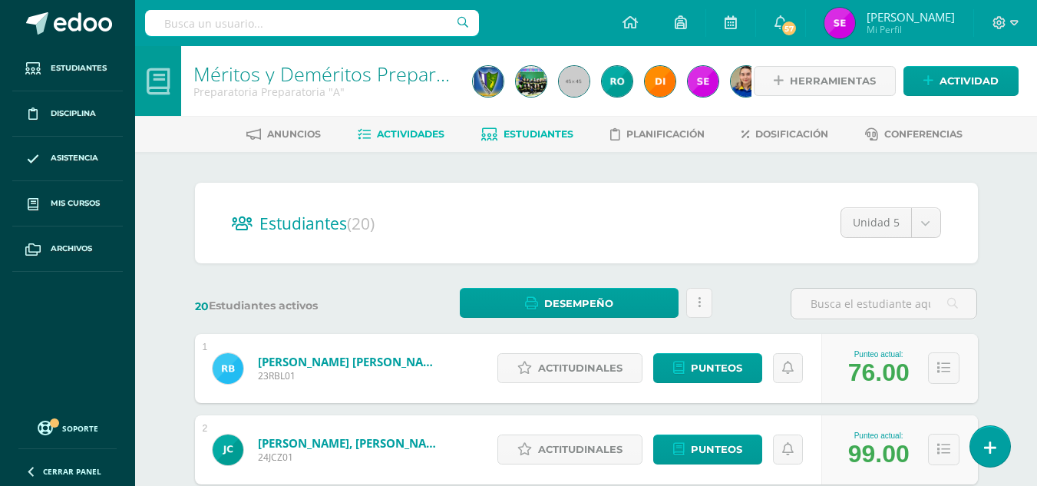
click at [393, 136] on span "Actividades" at bounding box center [411, 134] width 68 height 12
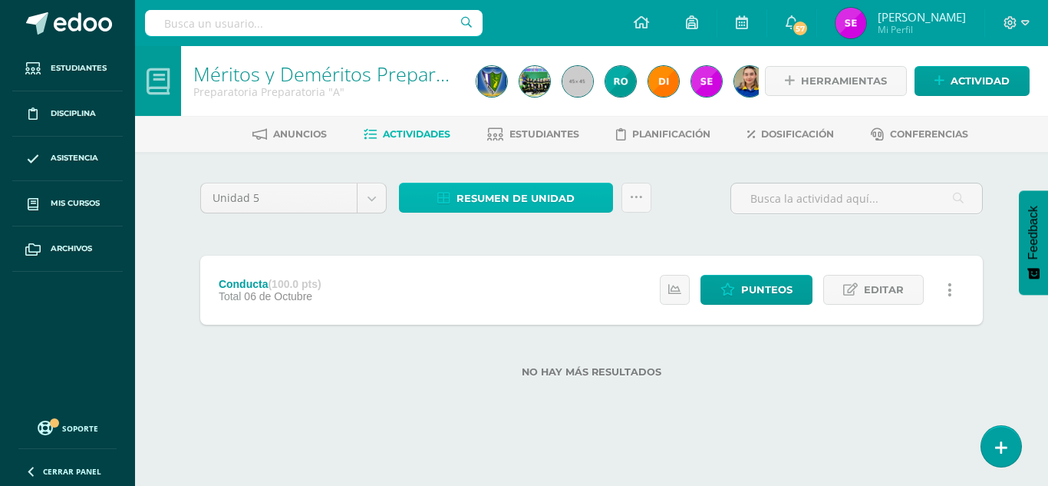
click at [500, 196] on span "Resumen de unidad" at bounding box center [516, 198] width 118 height 28
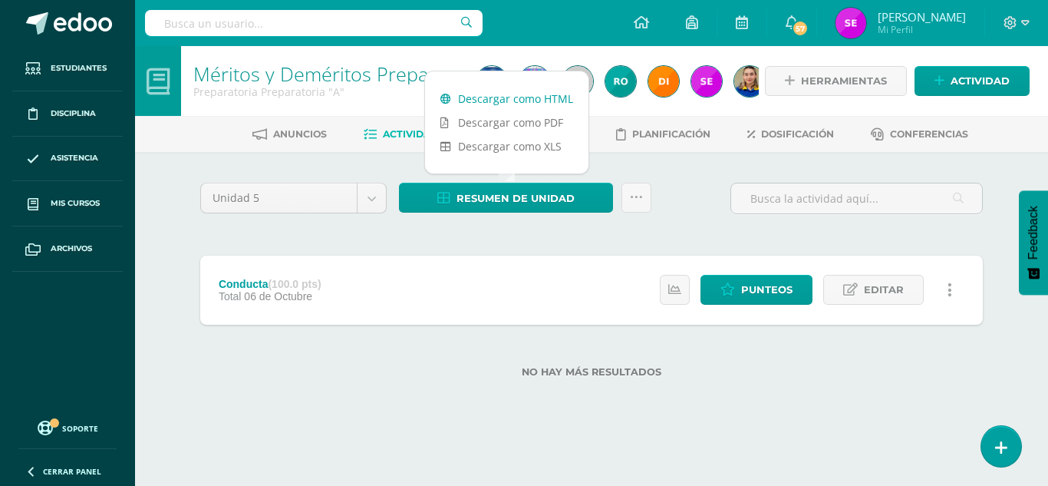
click at [522, 92] on link "Descargar como HTML" at bounding box center [506, 99] width 163 height 24
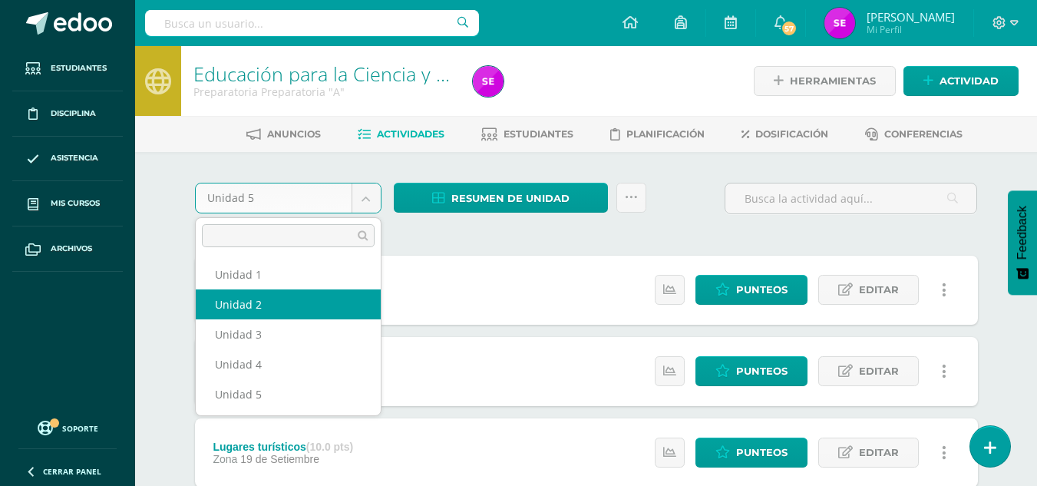
select select "Unidad 2"
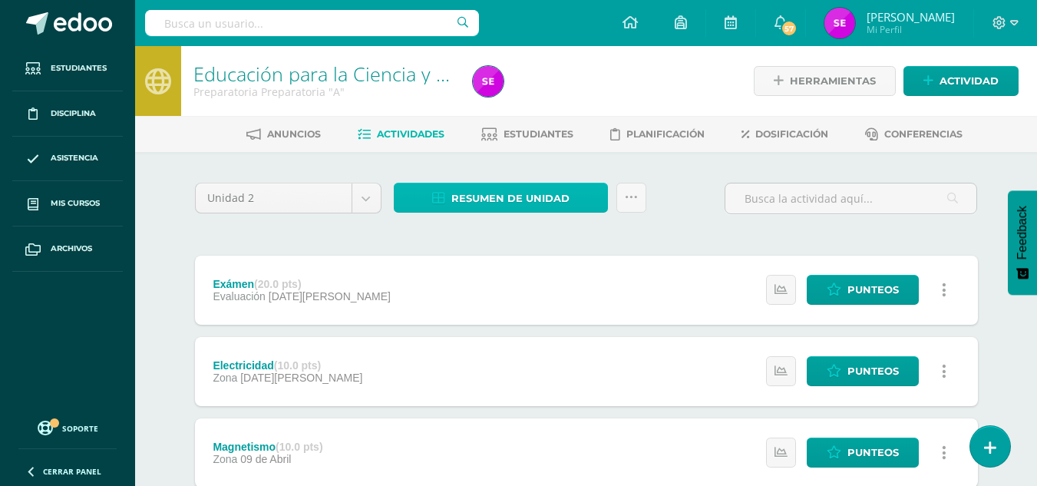
click at [521, 204] on span "Resumen de unidad" at bounding box center [510, 198] width 118 height 28
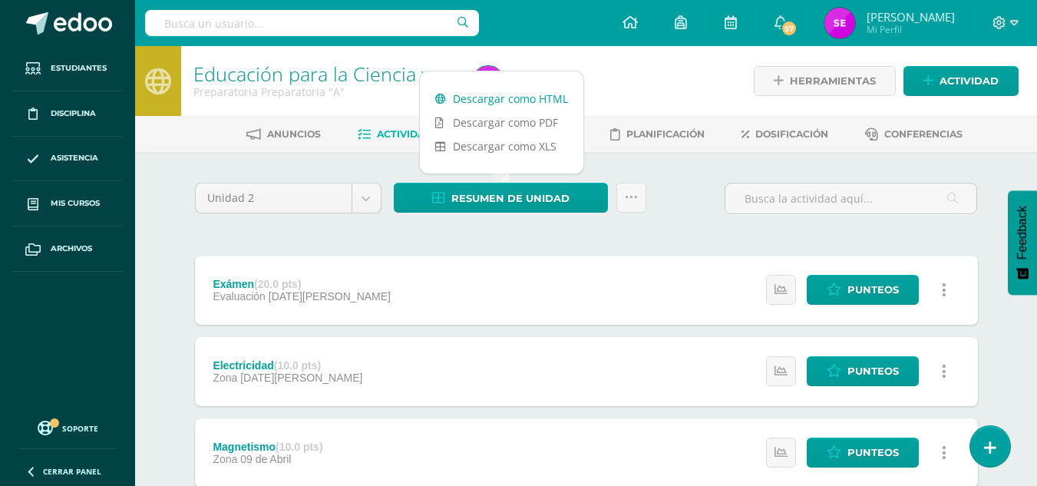
click at [525, 97] on link "Descargar como HTML" at bounding box center [501, 99] width 163 height 24
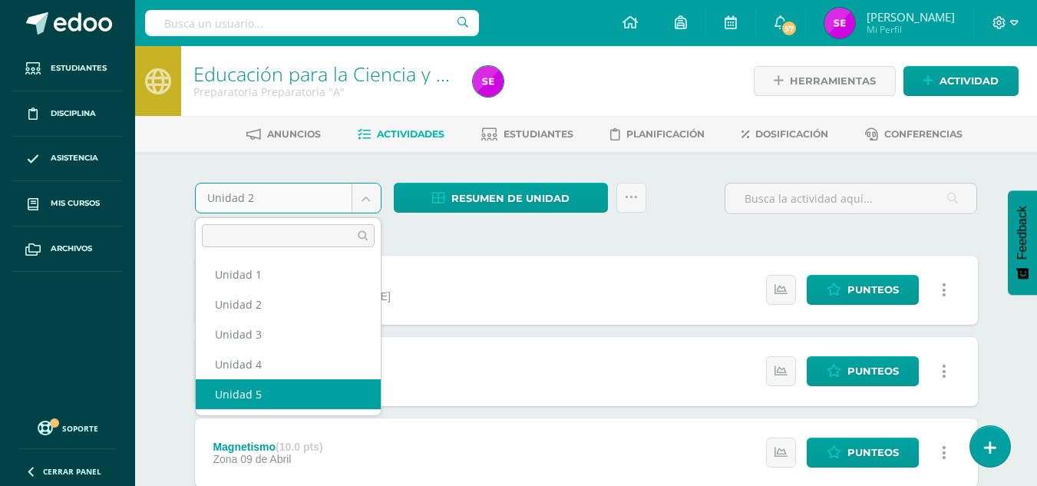
select select "Unidad 5"
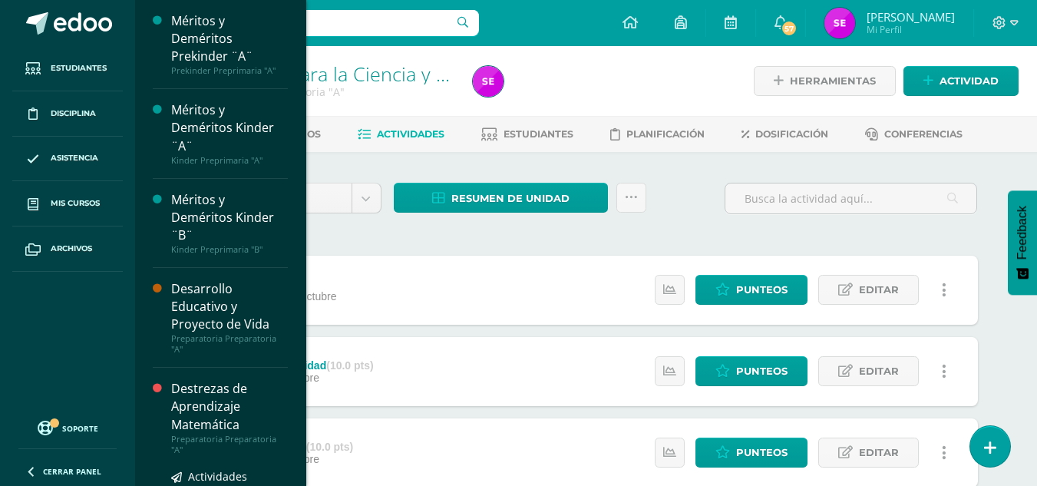
click at [221, 419] on div "Destrezas de Aprendizaje Matemática" at bounding box center [229, 406] width 117 height 53
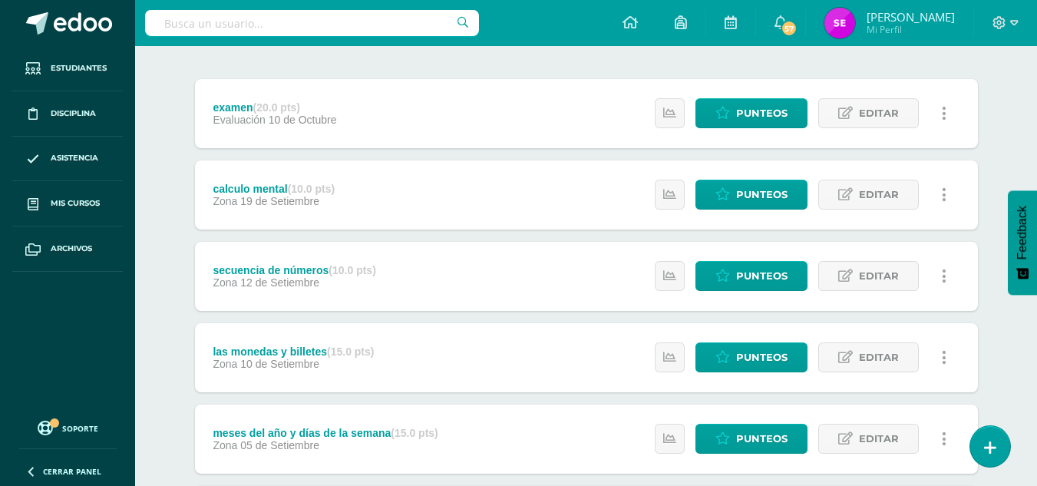
scroll to position [172, 0]
